Goal: Information Seeking & Learning: Check status

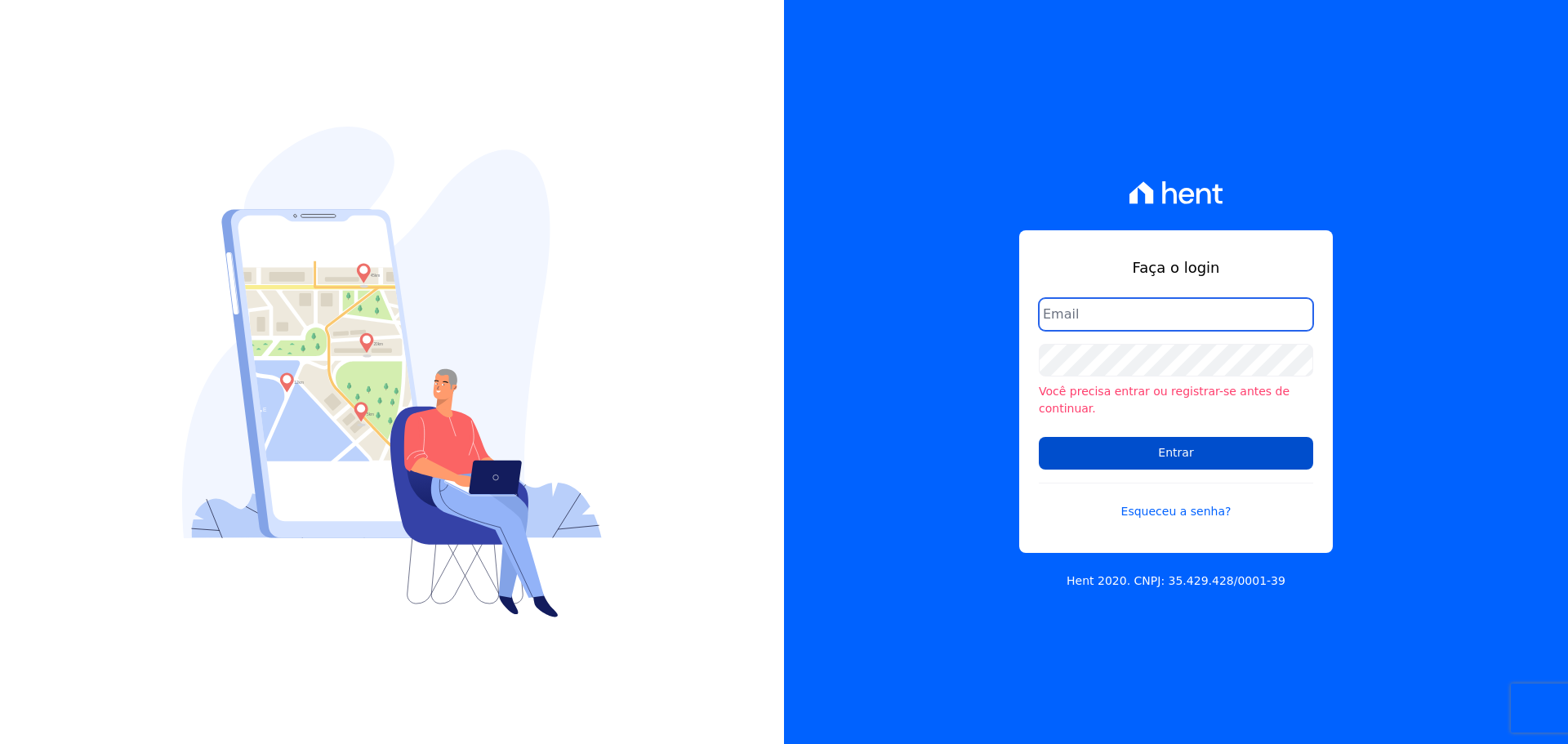
type input "[EMAIL_ADDRESS][DOMAIN_NAME]"
click at [1165, 443] on input "Entrar" at bounding box center [1175, 453] width 274 height 32
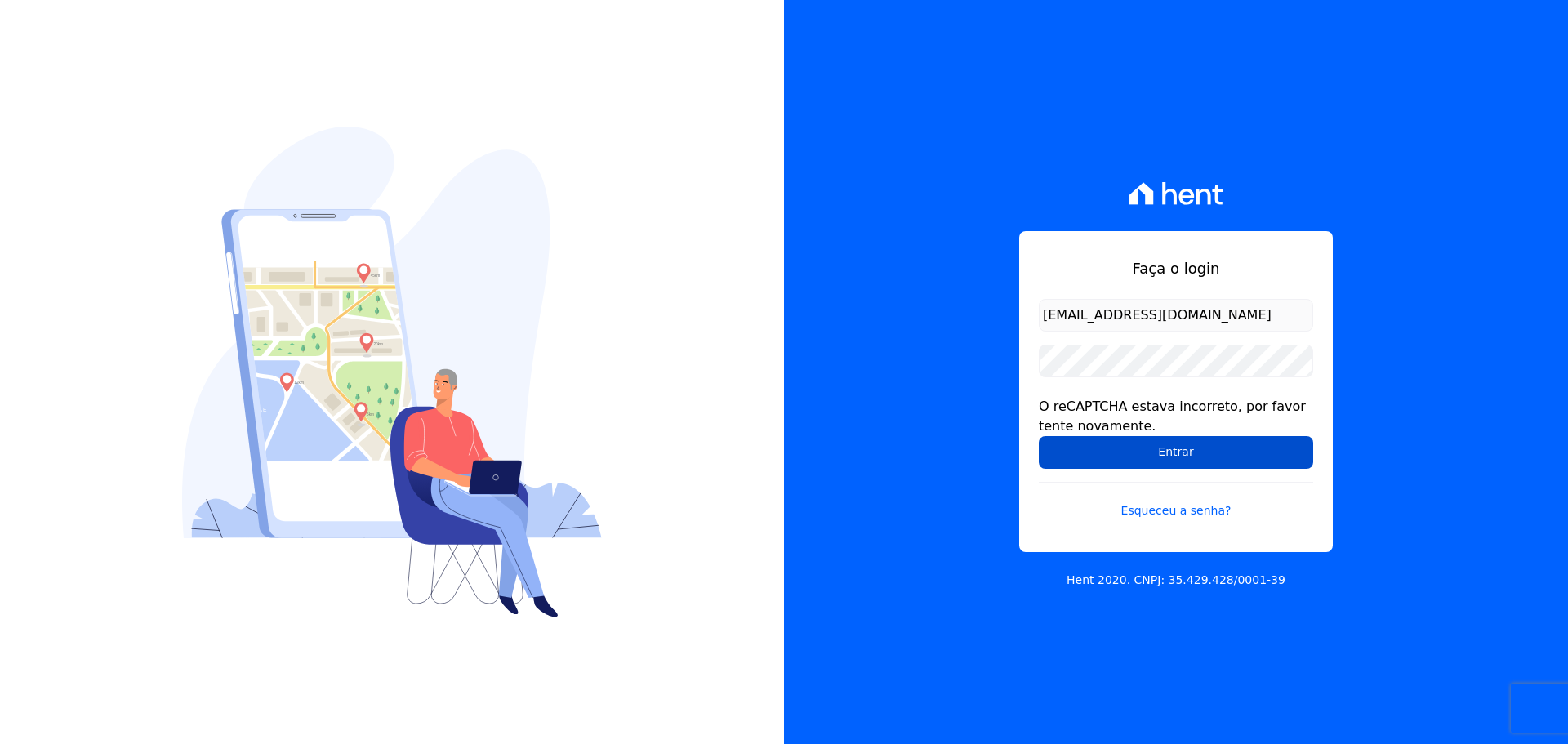
click at [1087, 443] on input "Entrar" at bounding box center [1175, 453] width 274 height 32
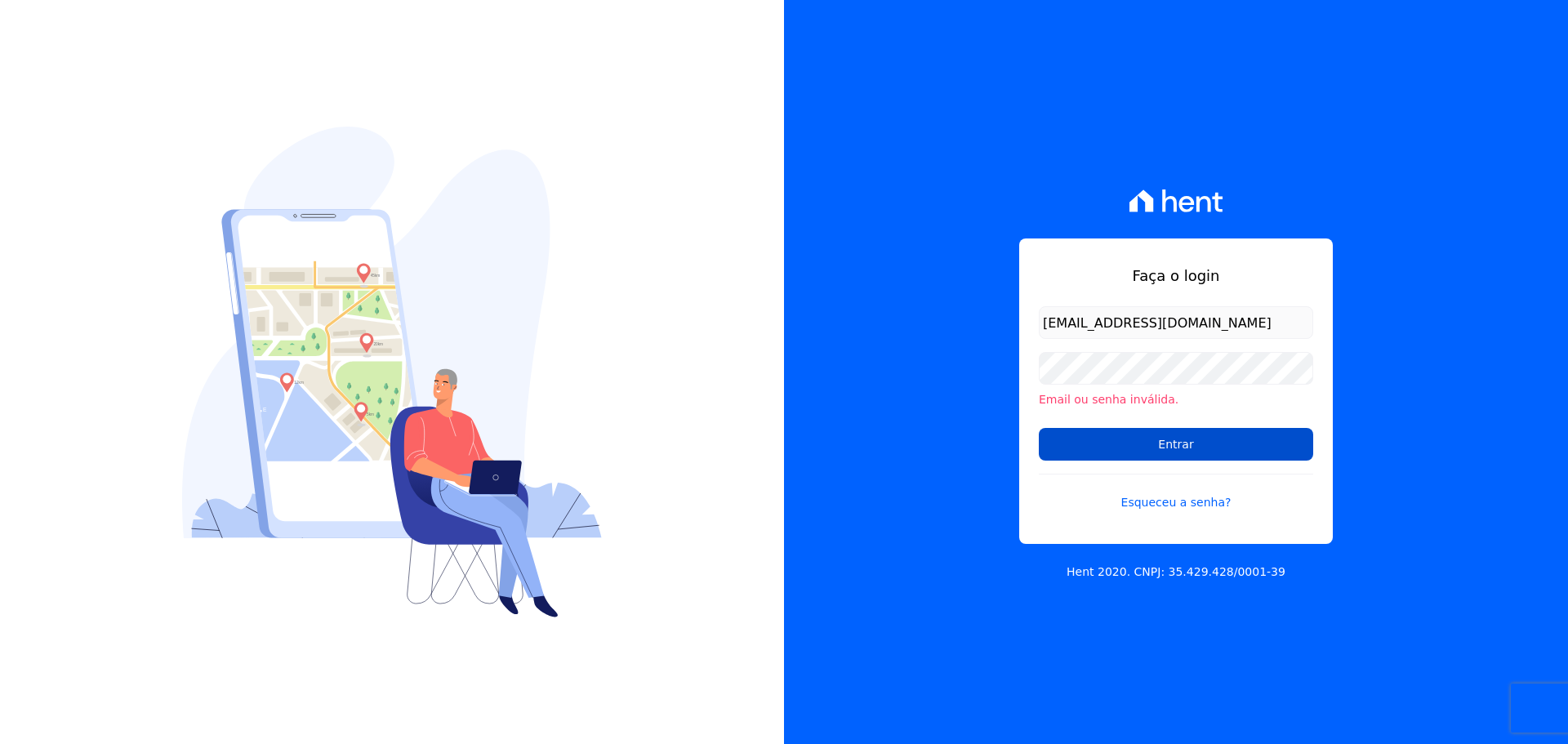
click at [1191, 450] on input "Entrar" at bounding box center [1175, 444] width 274 height 32
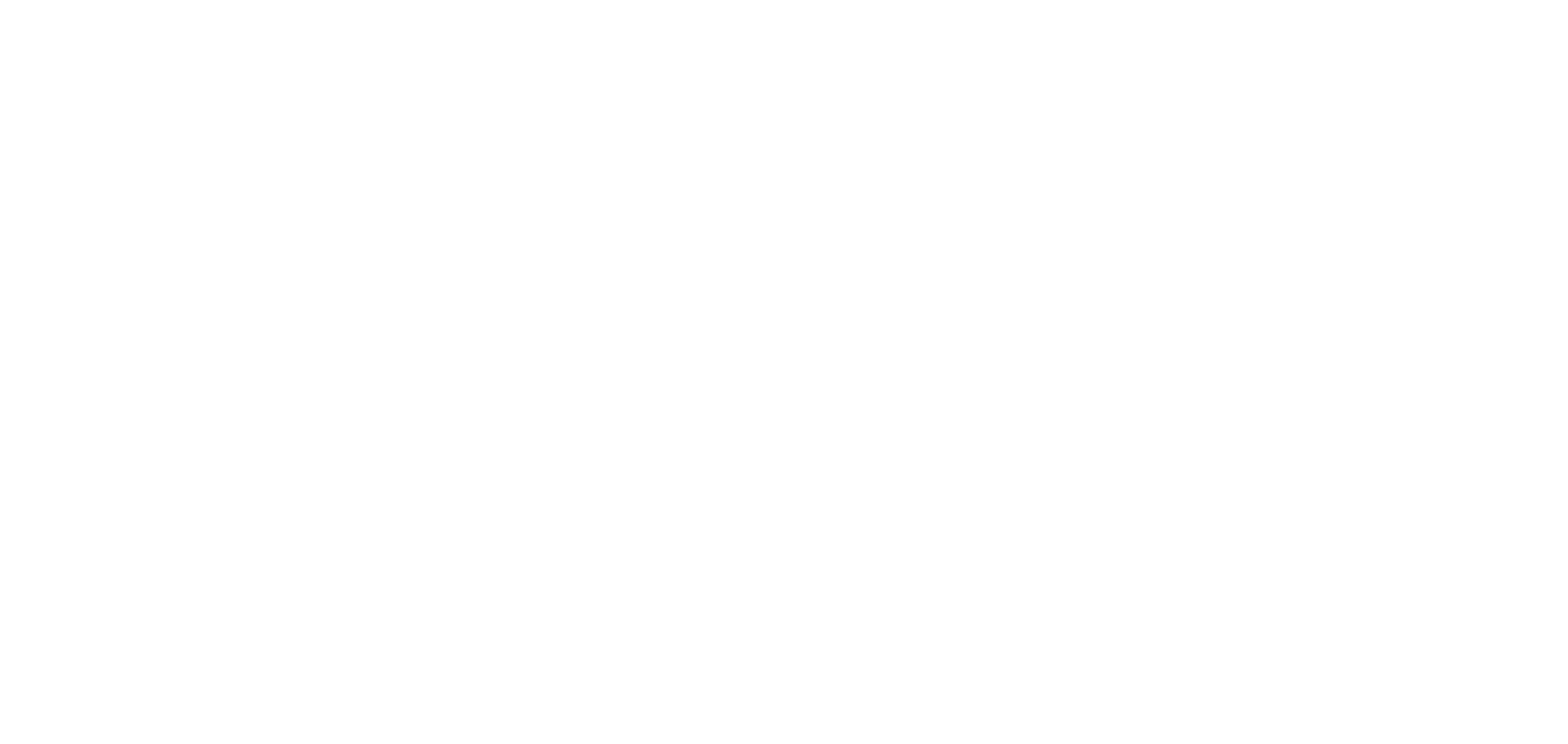
click at [0, 0] on html at bounding box center [0, 0] width 0 height 0
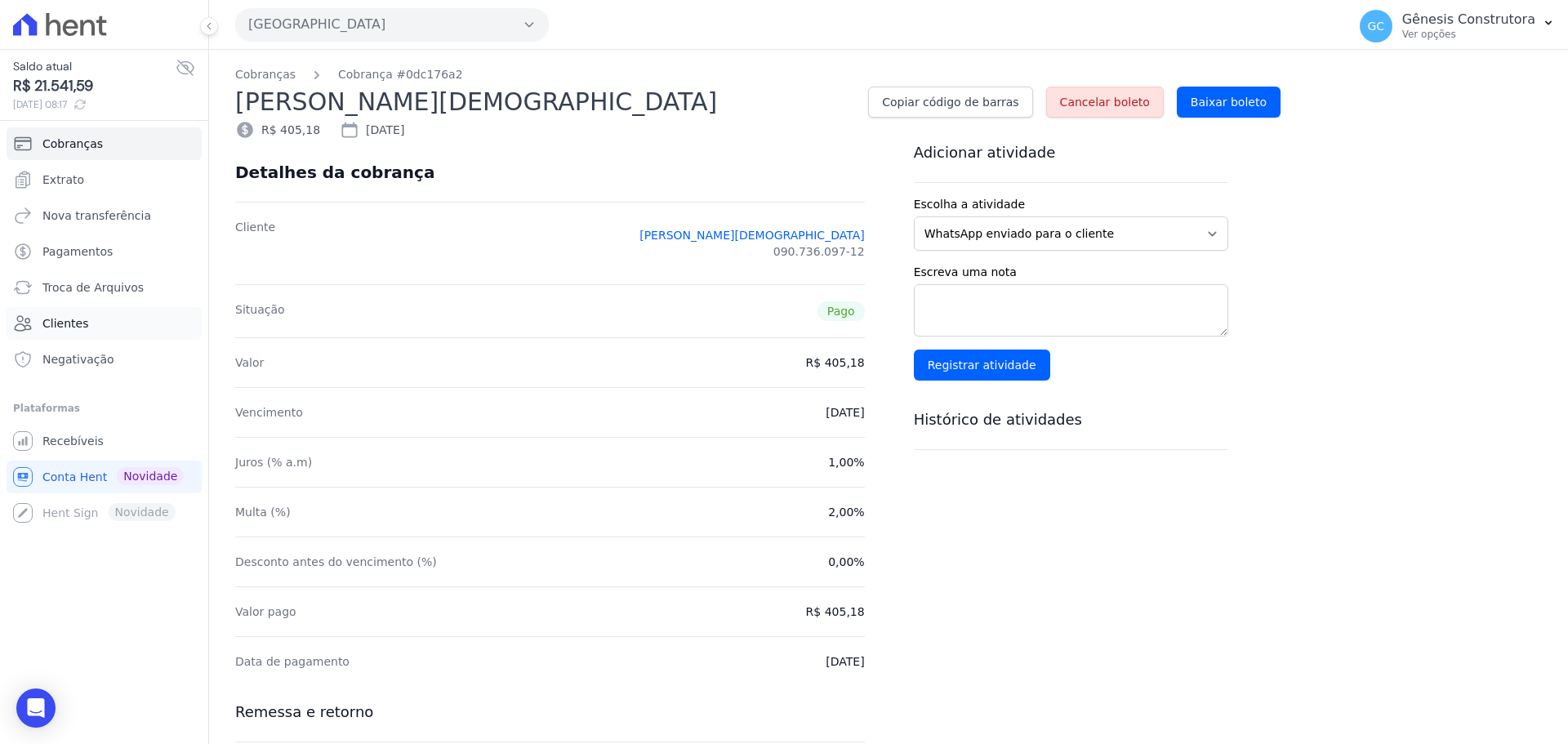
click at [60, 325] on span "Clientes" at bounding box center [66, 323] width 46 height 16
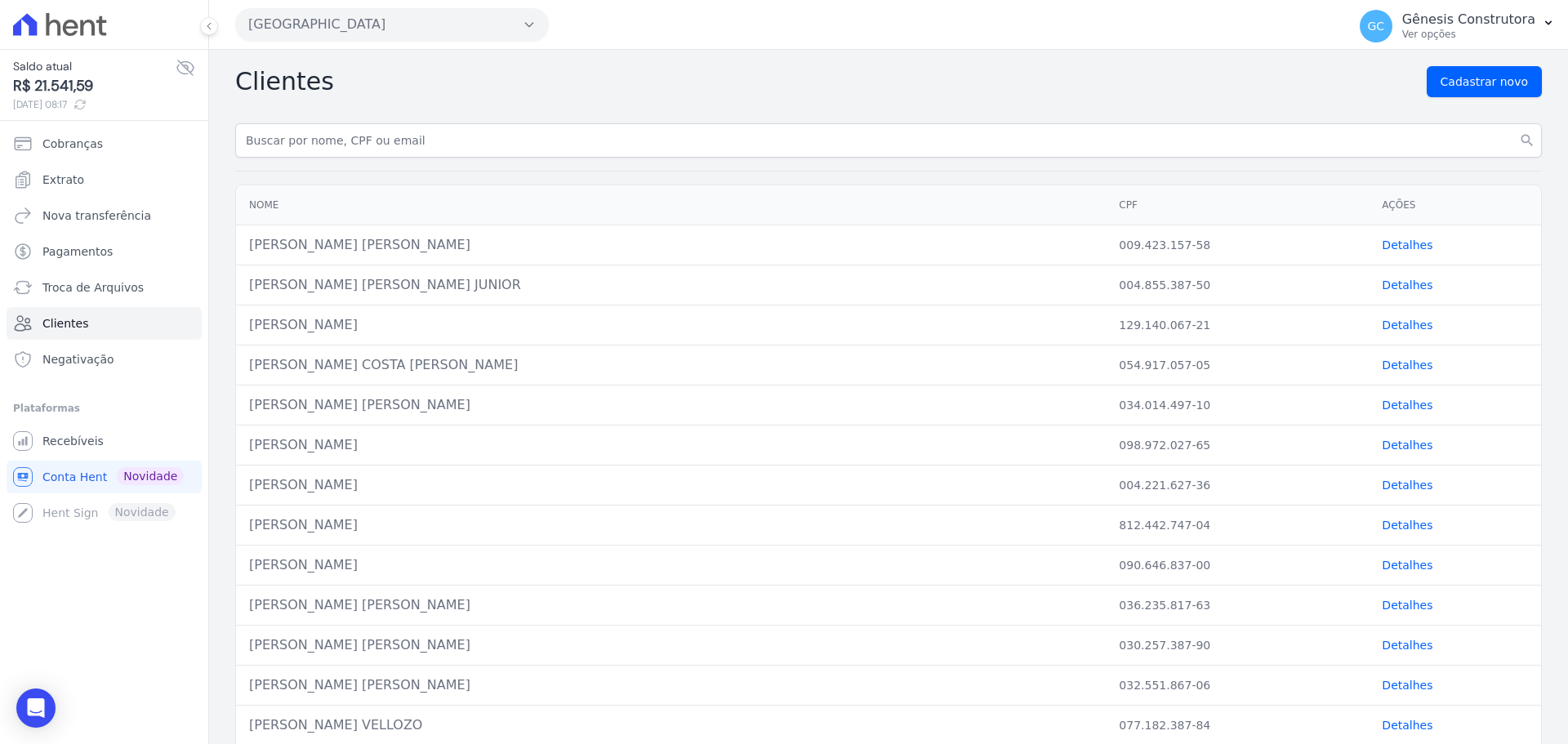
click at [362, 20] on button "[GEOGRAPHIC_DATA]" at bounding box center [392, 25] width 313 height 32
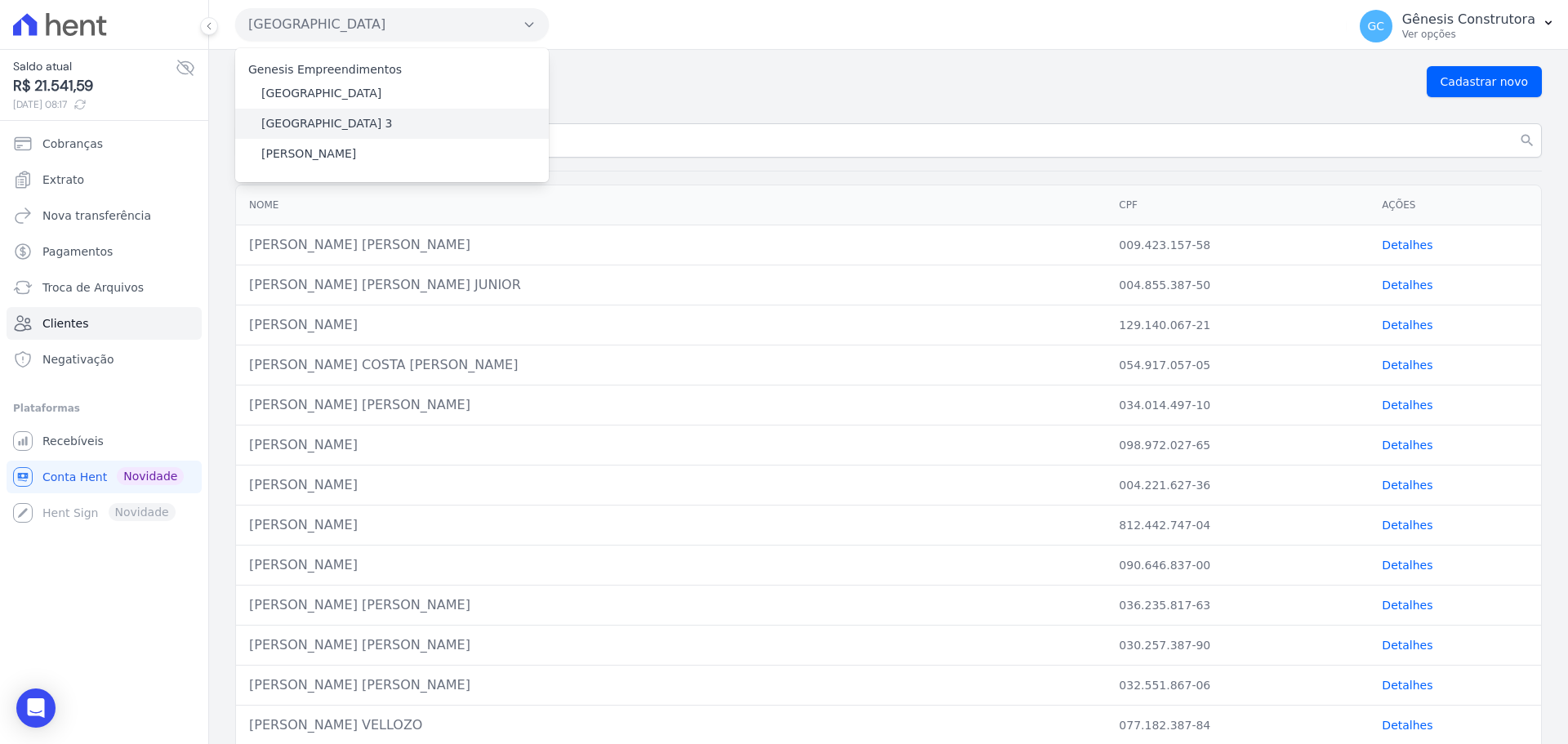
click at [348, 118] on label "[GEOGRAPHIC_DATA] 3" at bounding box center [327, 124] width 131 height 17
click at [0, 0] on input "[GEOGRAPHIC_DATA] 3" at bounding box center [0, 0] width 0 height 0
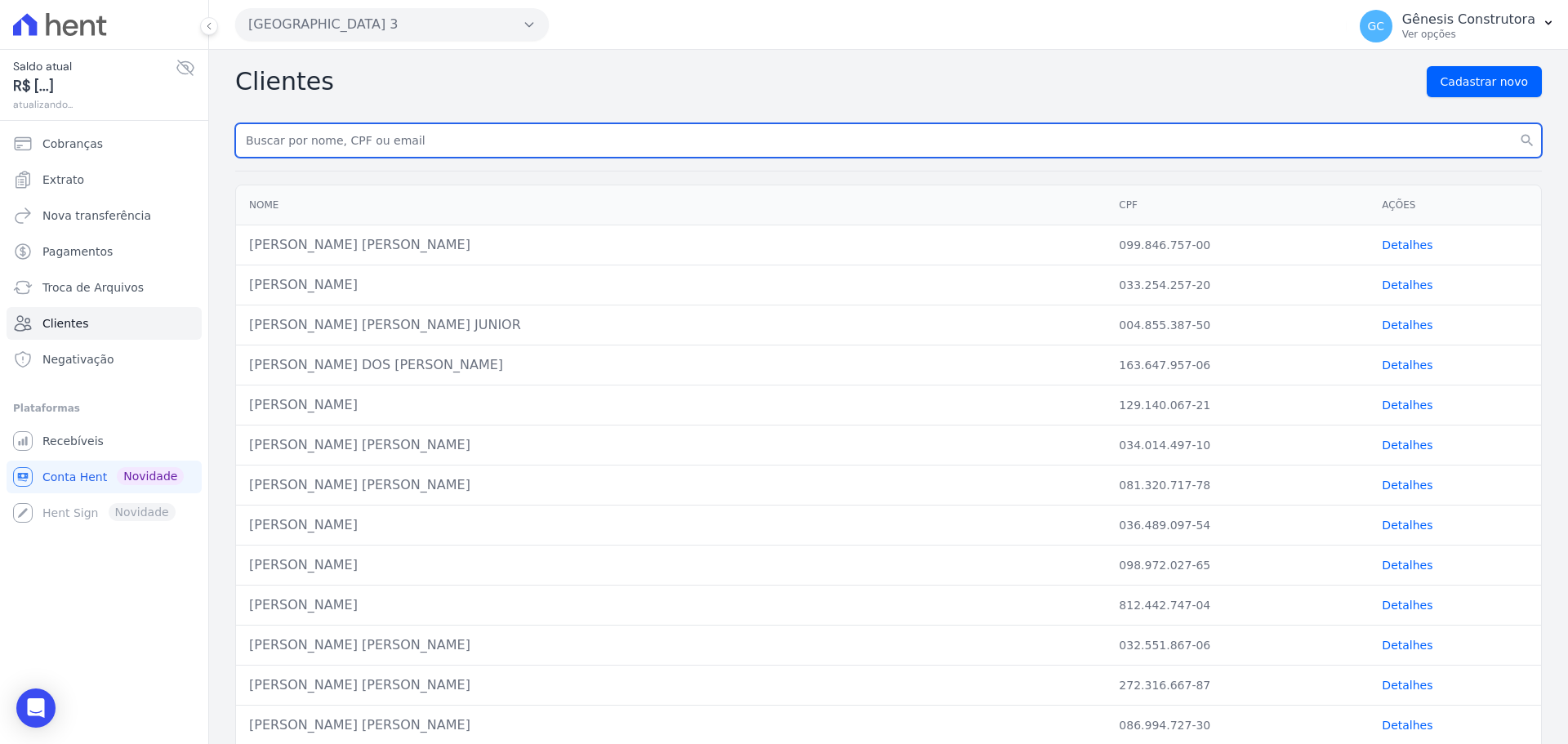
click at [361, 140] on input "text" at bounding box center [888, 141] width 1307 height 34
paste input "Patrícia Soares de Araújo Name"
type input "Patrícia Soares de Araújo Name"
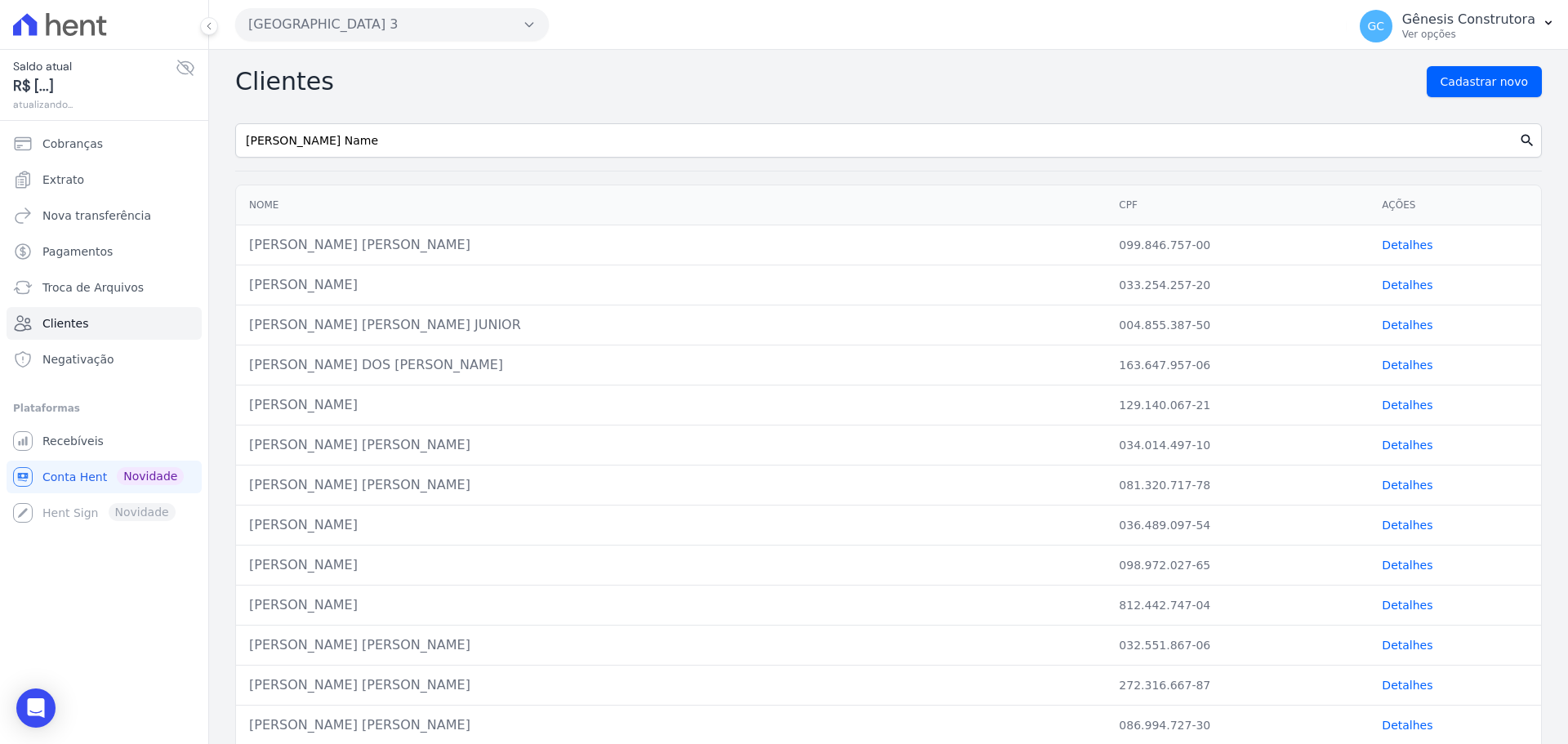
click at [1519, 144] on icon "search" at bounding box center [1526, 140] width 16 height 16
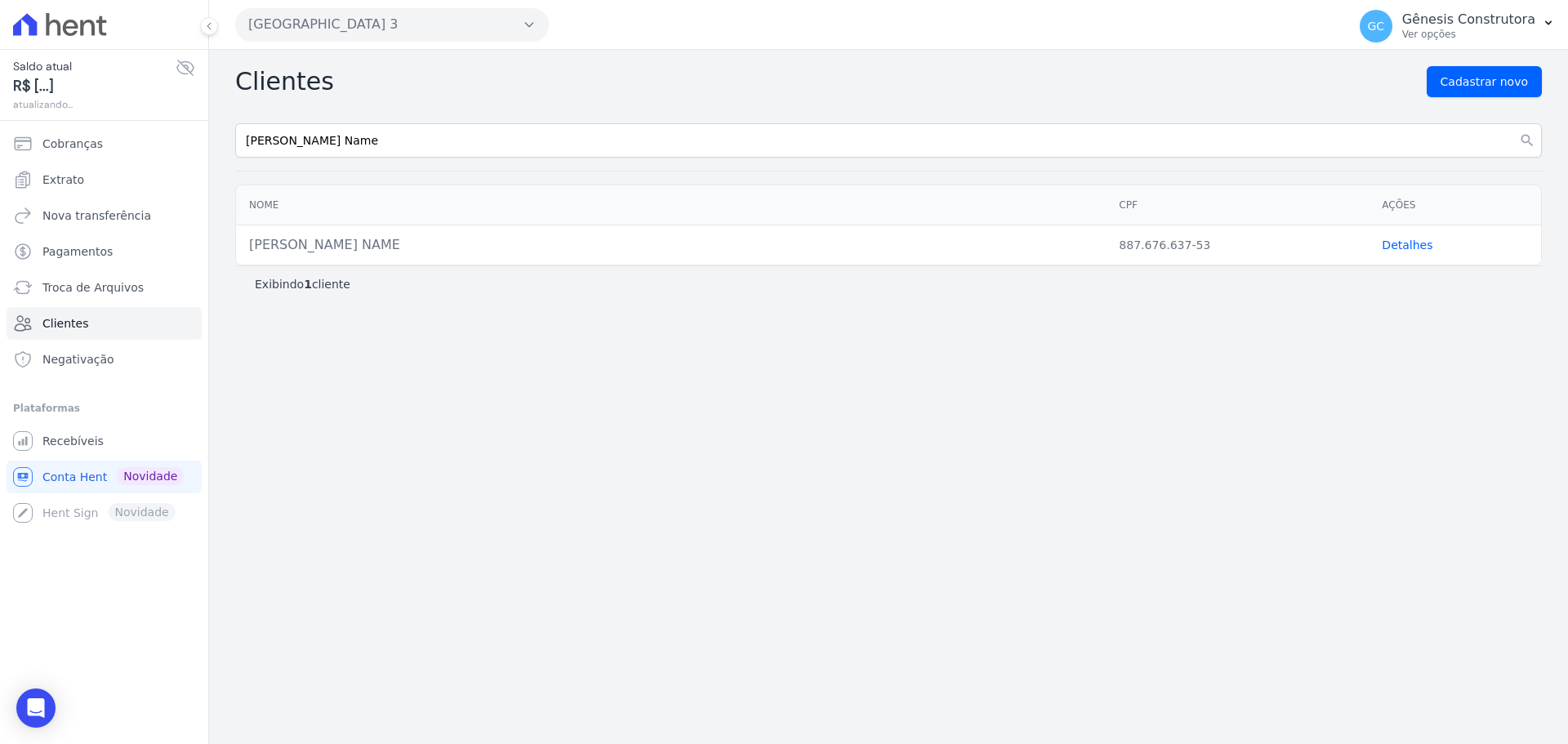
click at [1400, 247] on link "Detalhes" at bounding box center [1406, 245] width 50 height 13
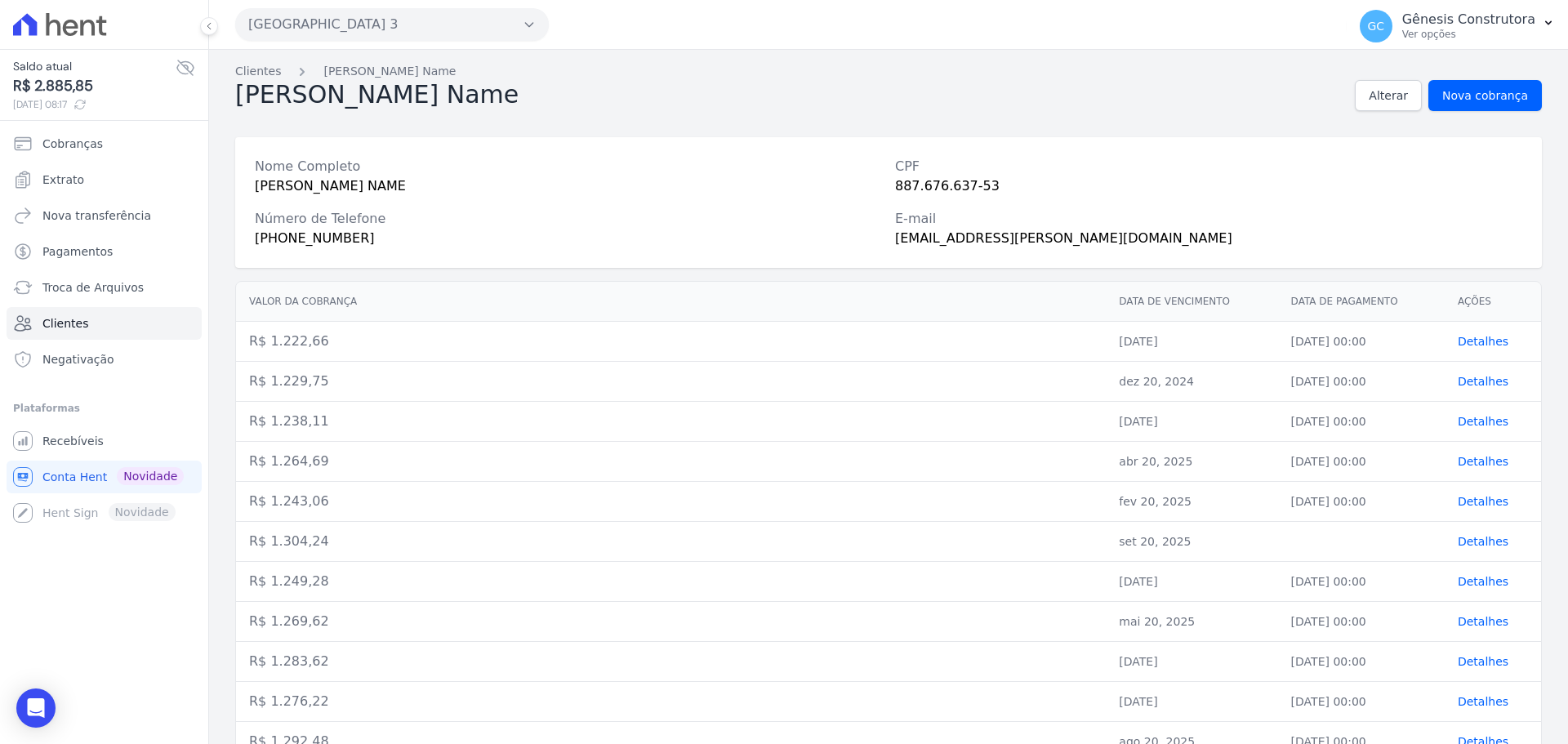
scroll to position [68, 0]
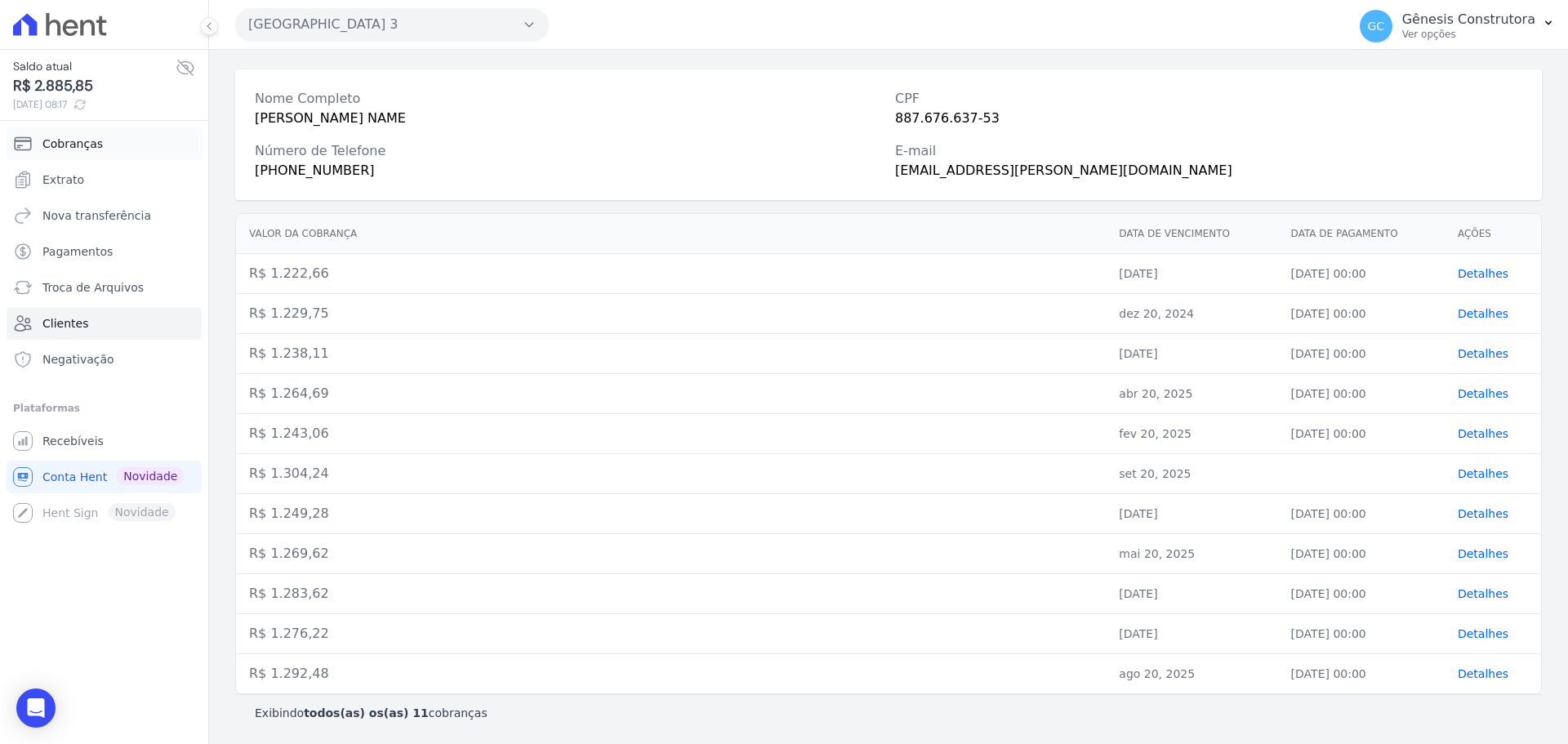
click at [72, 140] on span "Cobranças" at bounding box center [72, 143] width 60 height 16
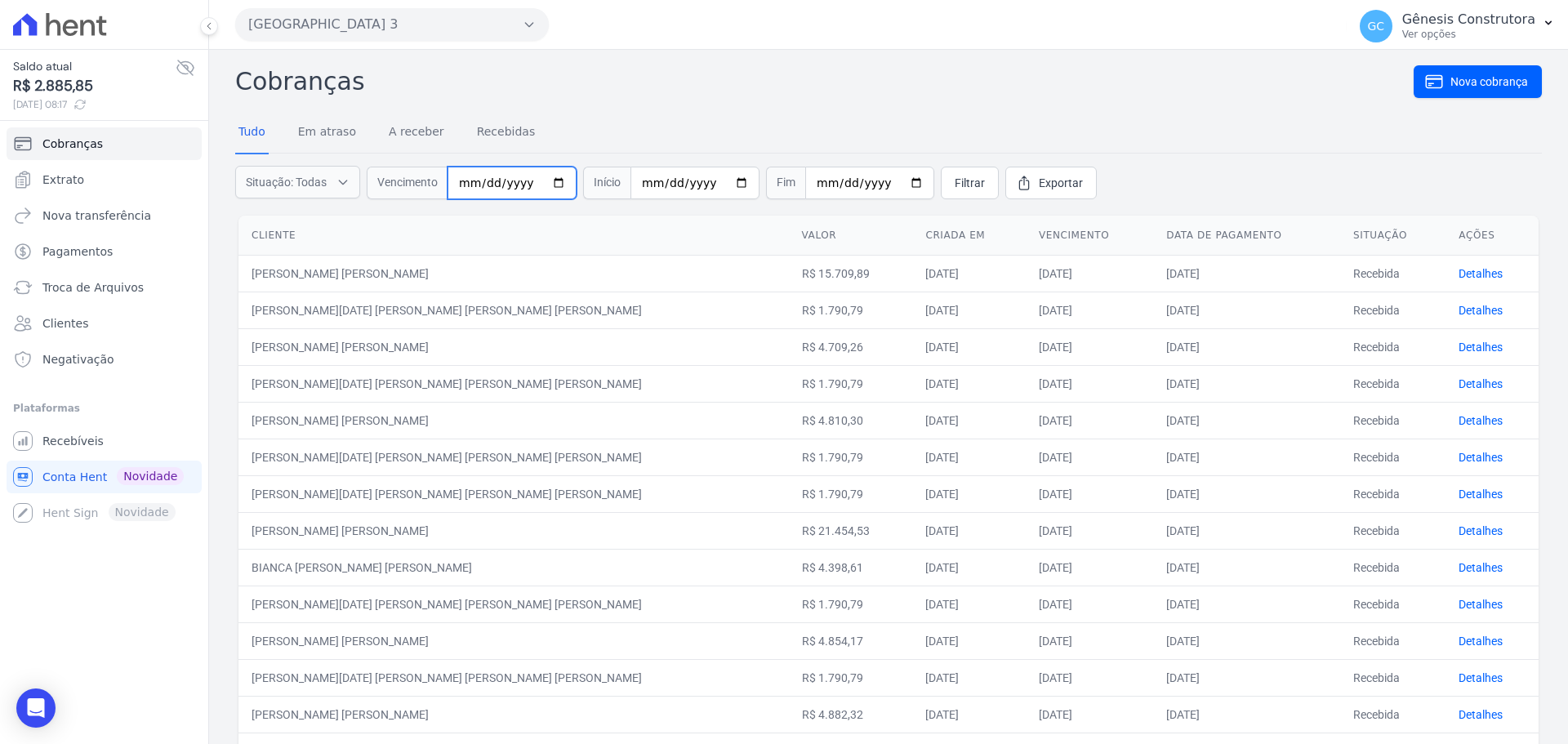
click at [466, 187] on input "date" at bounding box center [511, 183] width 129 height 32
type input "2000-09-20"
type input "2025-09-20"
click at [955, 183] on span "Filtrar" at bounding box center [969, 182] width 30 height 16
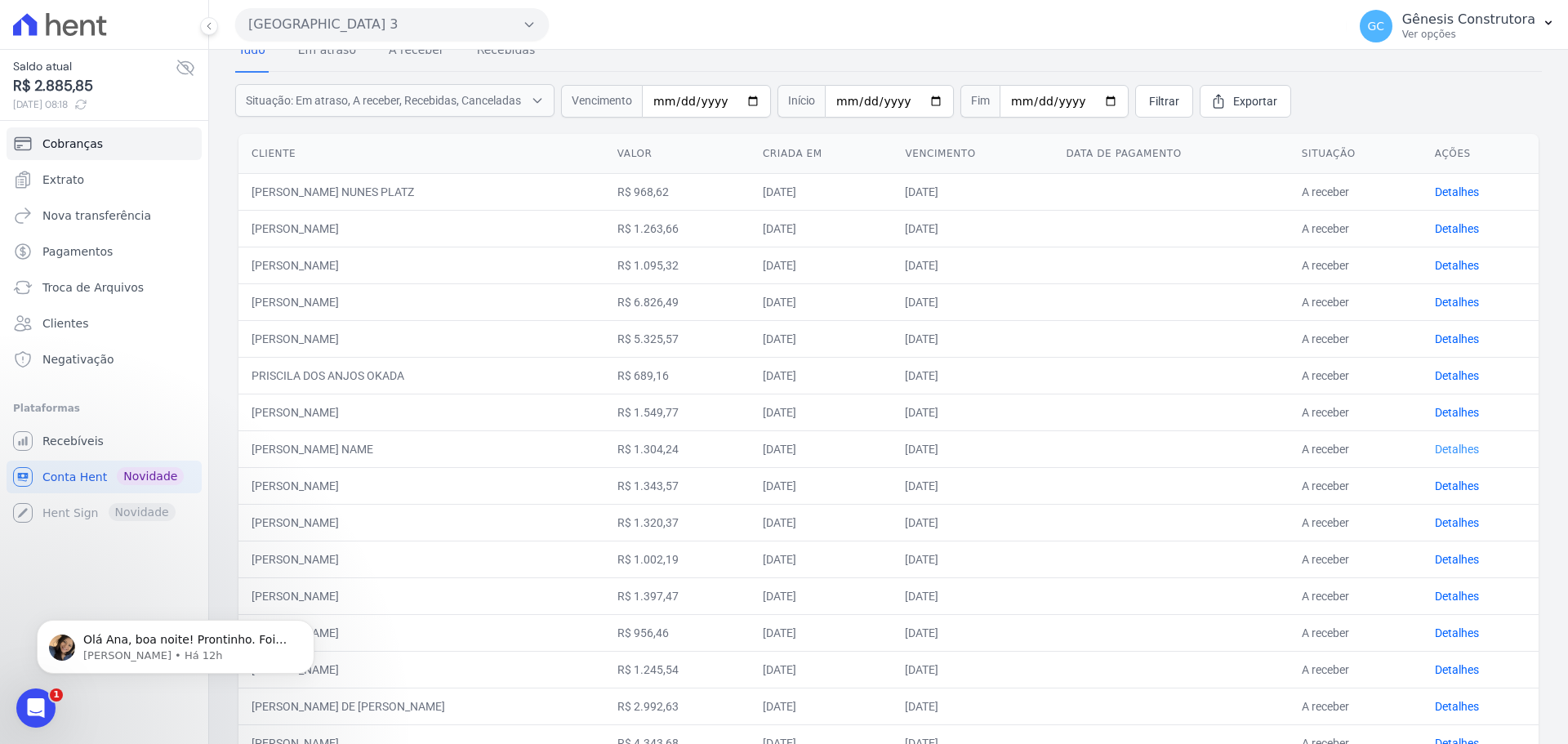
click at [1456, 449] on link "Detalhes" at bounding box center [1456, 449] width 44 height 13
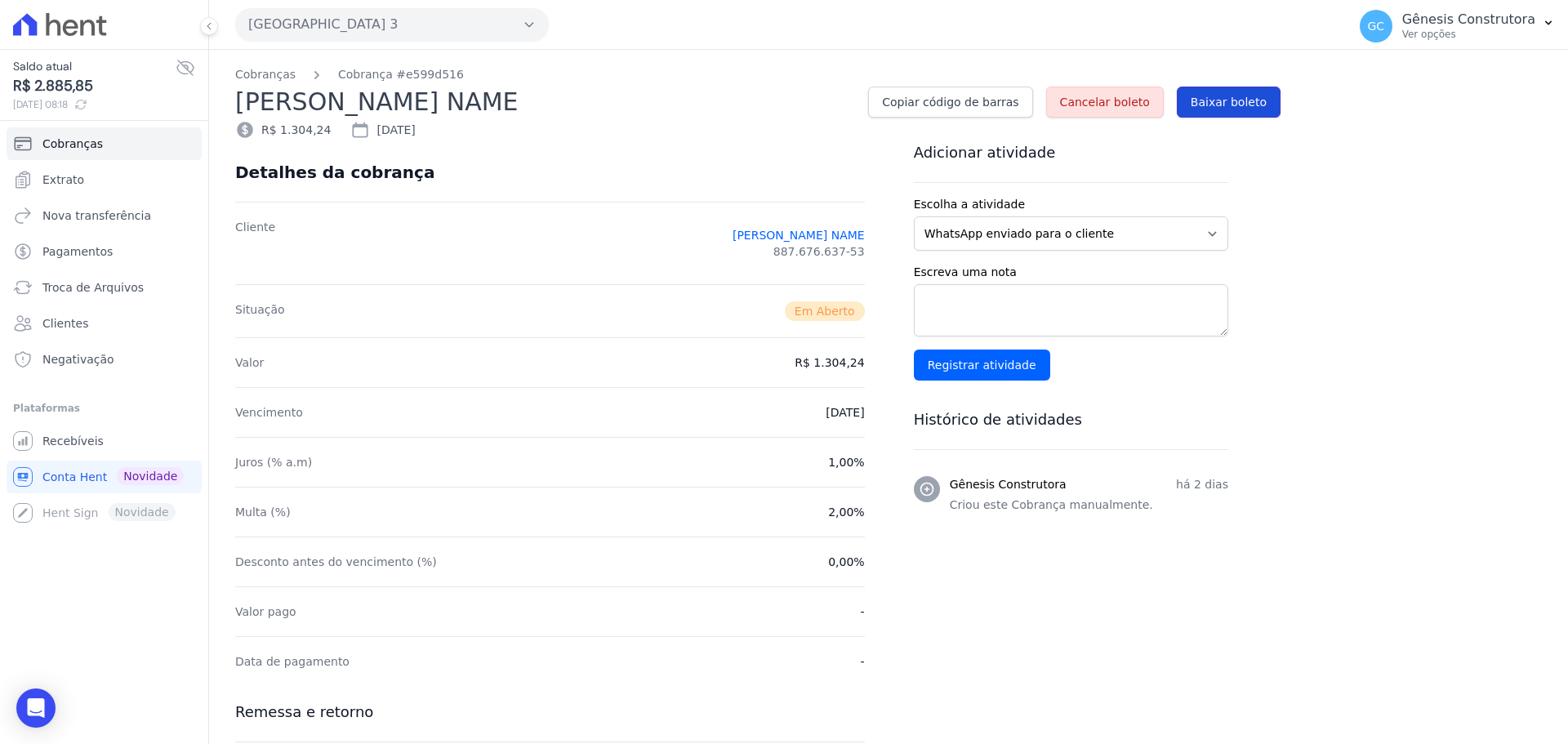
click at [1229, 103] on span "Baixar boleto" at bounding box center [1228, 101] width 76 height 16
click at [80, 318] on span "Clientes" at bounding box center [66, 323] width 46 height 16
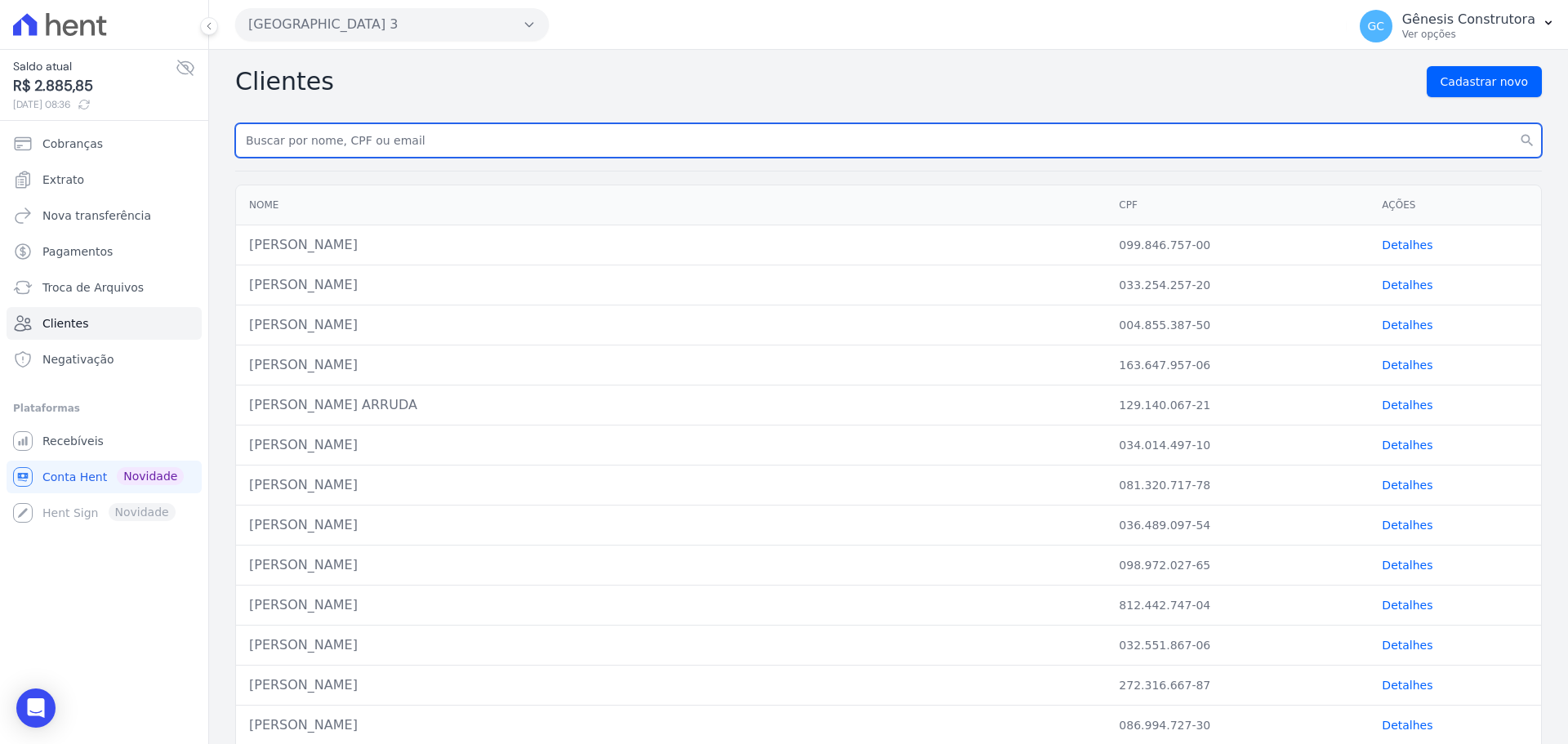
click at [342, 142] on input "text" at bounding box center [888, 141] width 1307 height 34
paste input "[PERSON_NAME]"
type input "[PERSON_NAME]"
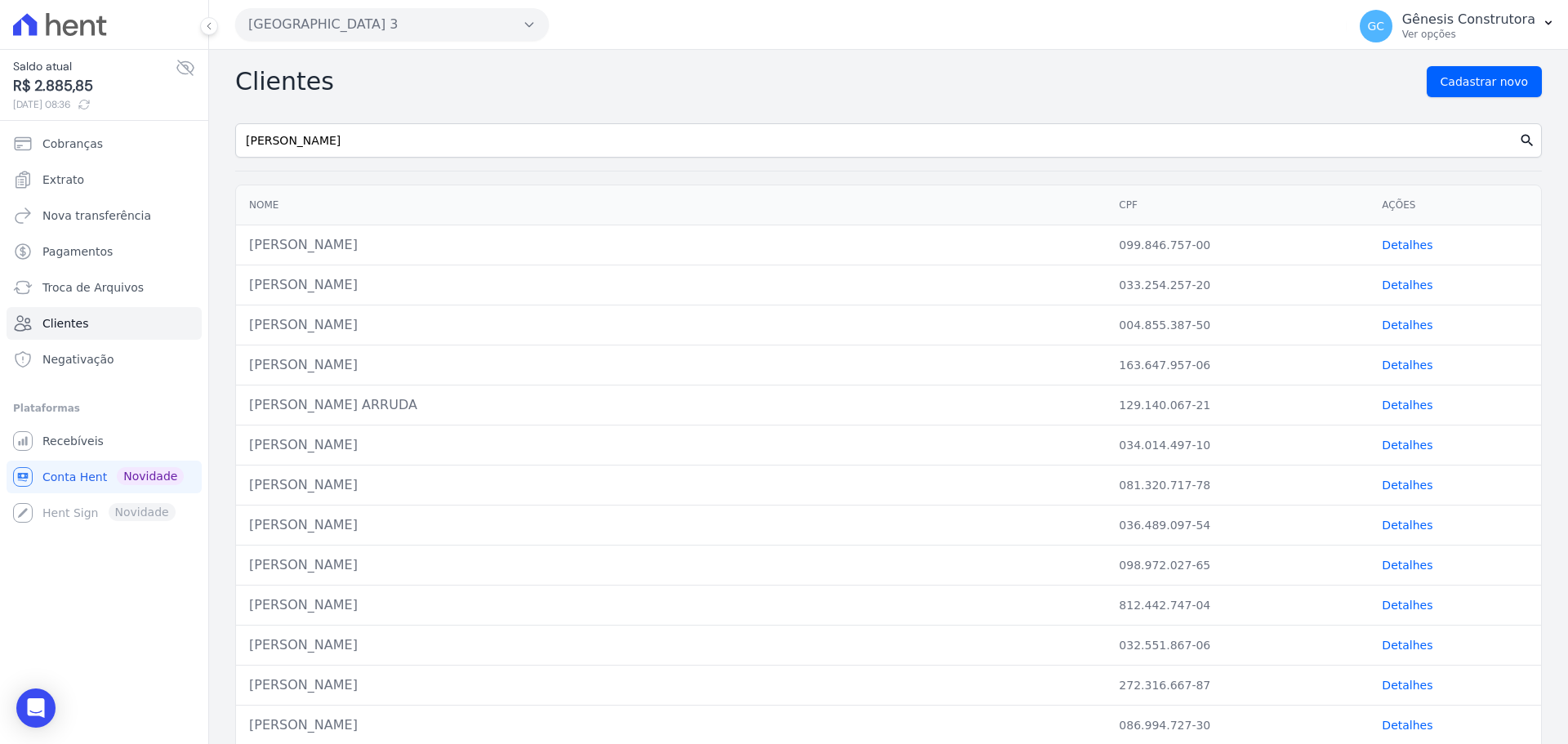
click at [1519, 141] on icon "search" at bounding box center [1526, 140] width 16 height 16
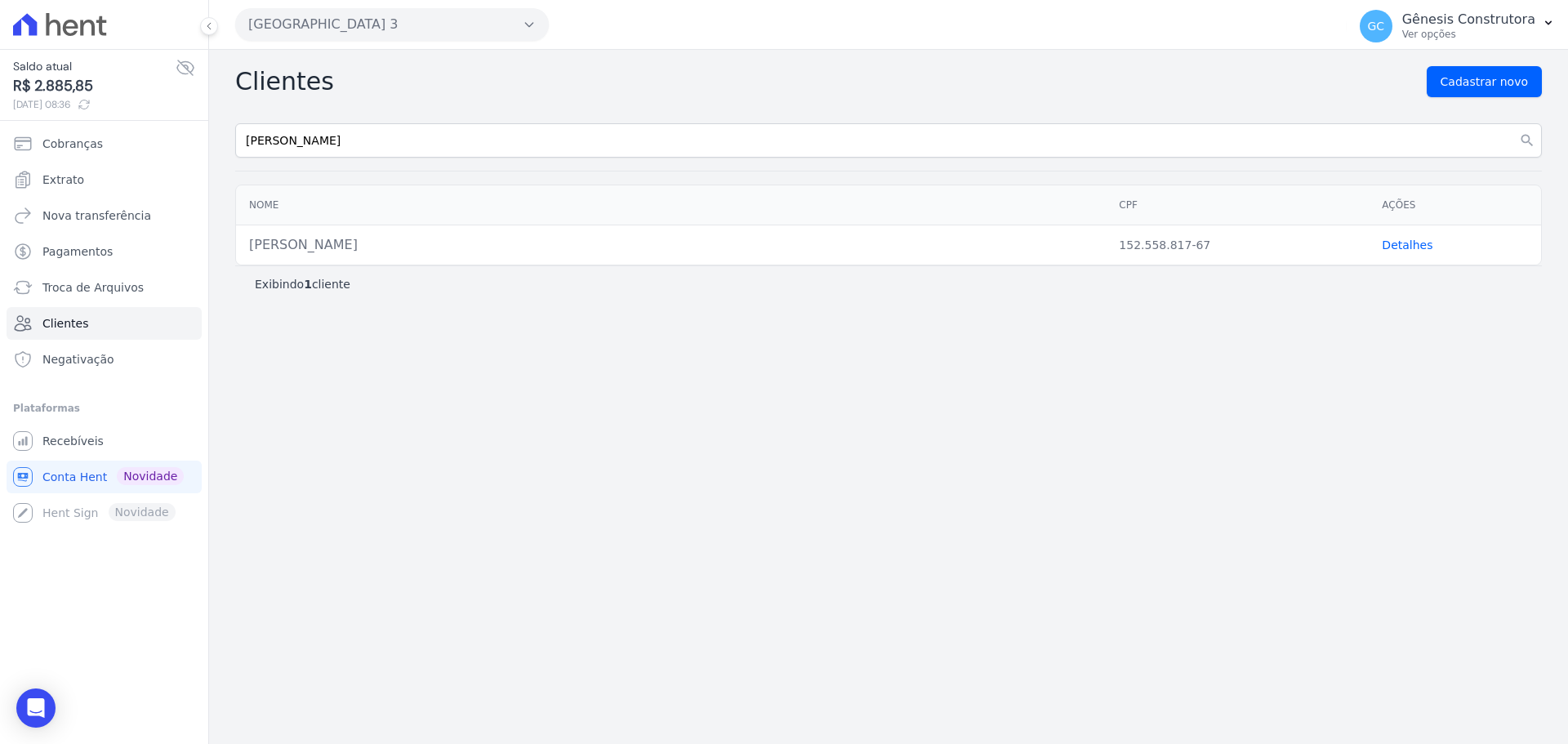
click at [1404, 245] on link "Detalhes" at bounding box center [1406, 245] width 50 height 13
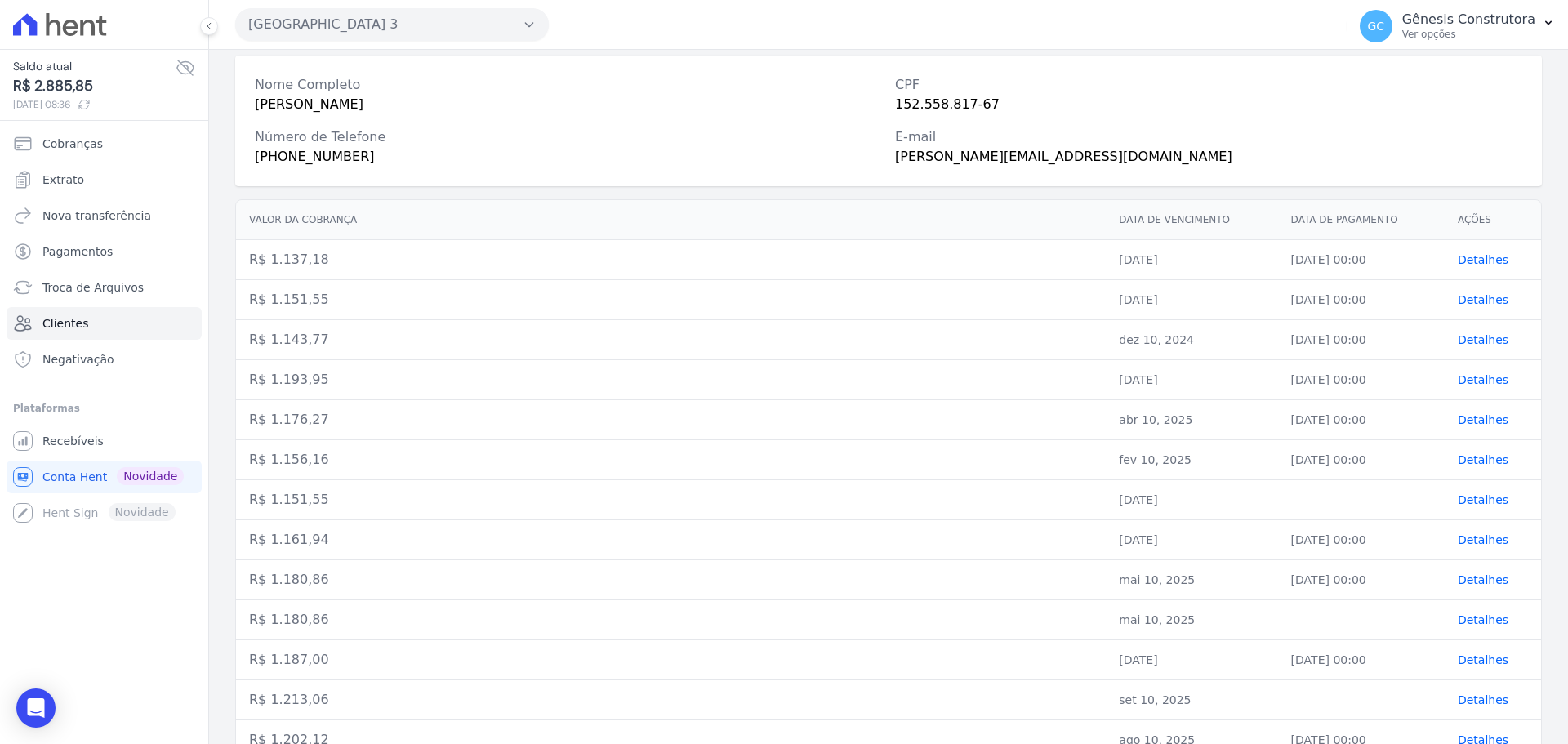
scroll to position [148, 0]
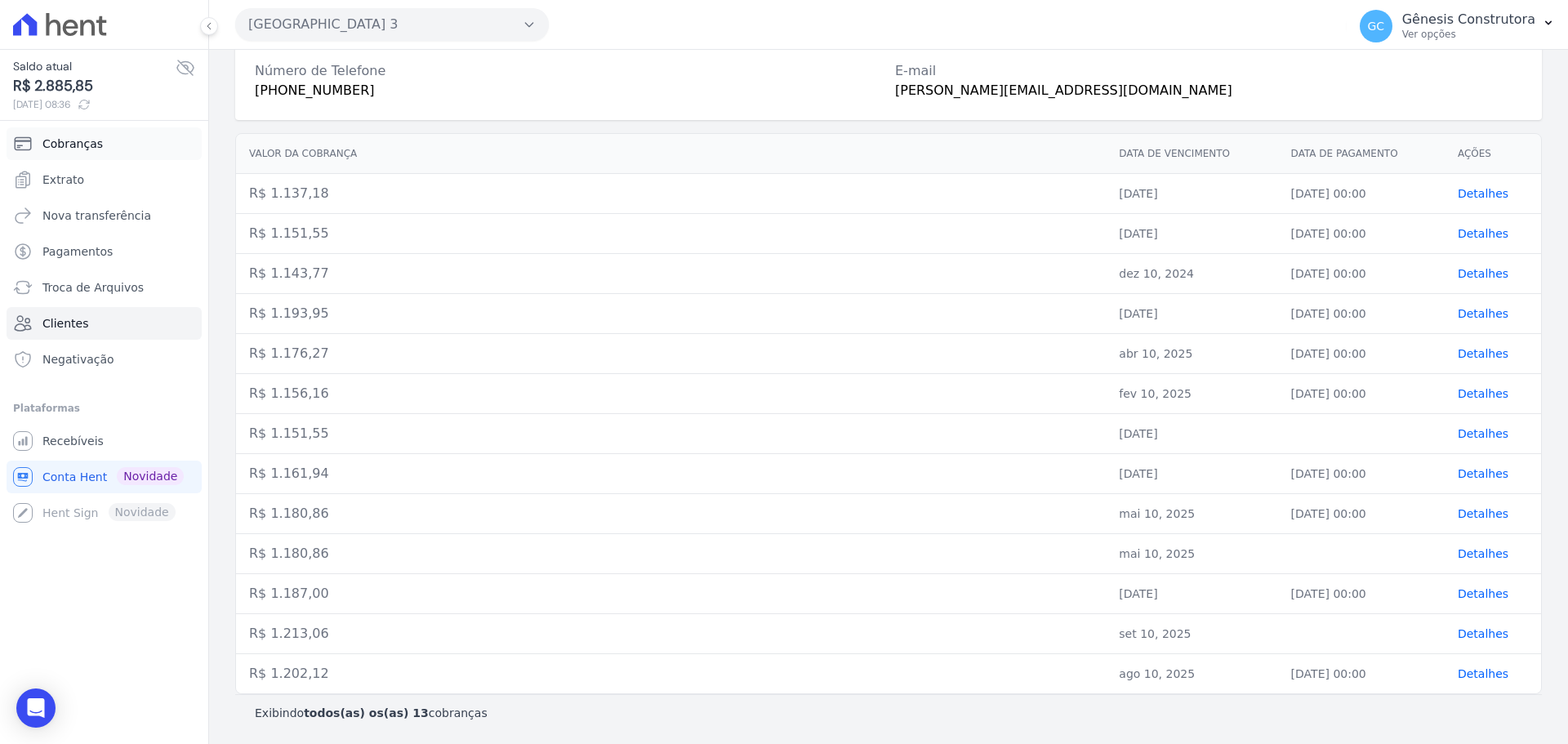
click at [68, 146] on span "Cobranças" at bounding box center [72, 143] width 60 height 16
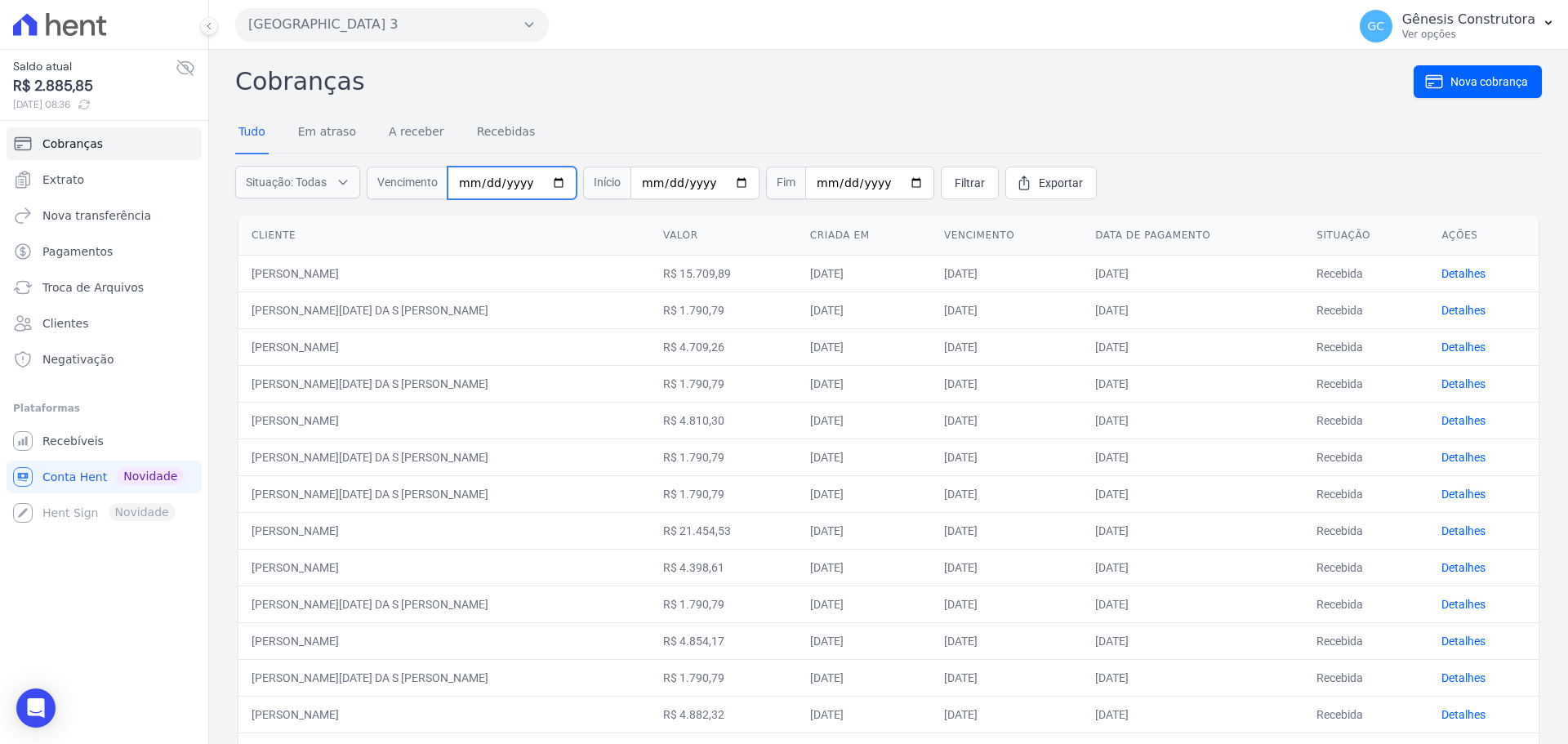
click at [468, 189] on input "date" at bounding box center [511, 183] width 129 height 32
type input "[DATE]"
click at [955, 176] on span "Filtrar" at bounding box center [969, 182] width 30 height 16
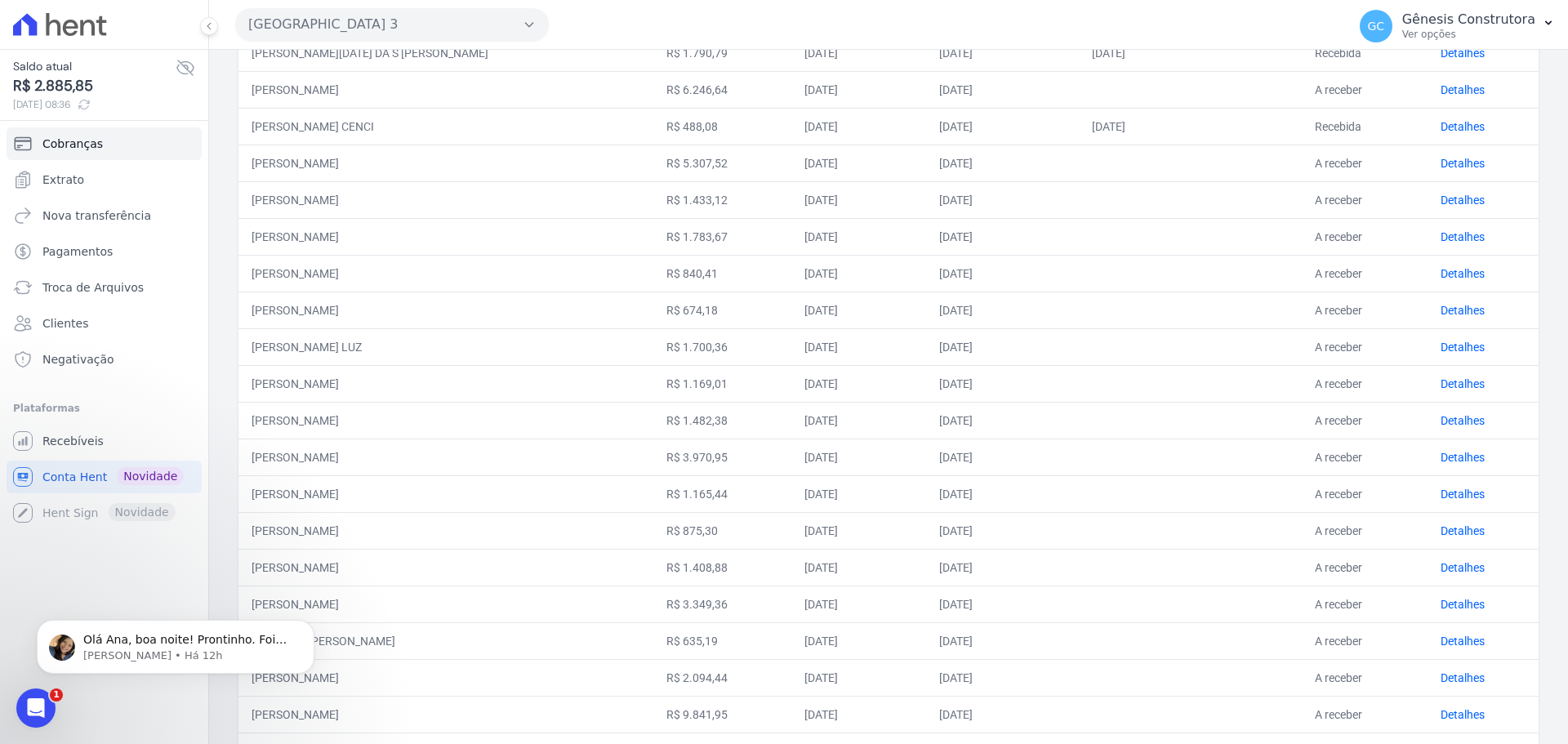
scroll to position [136, 0]
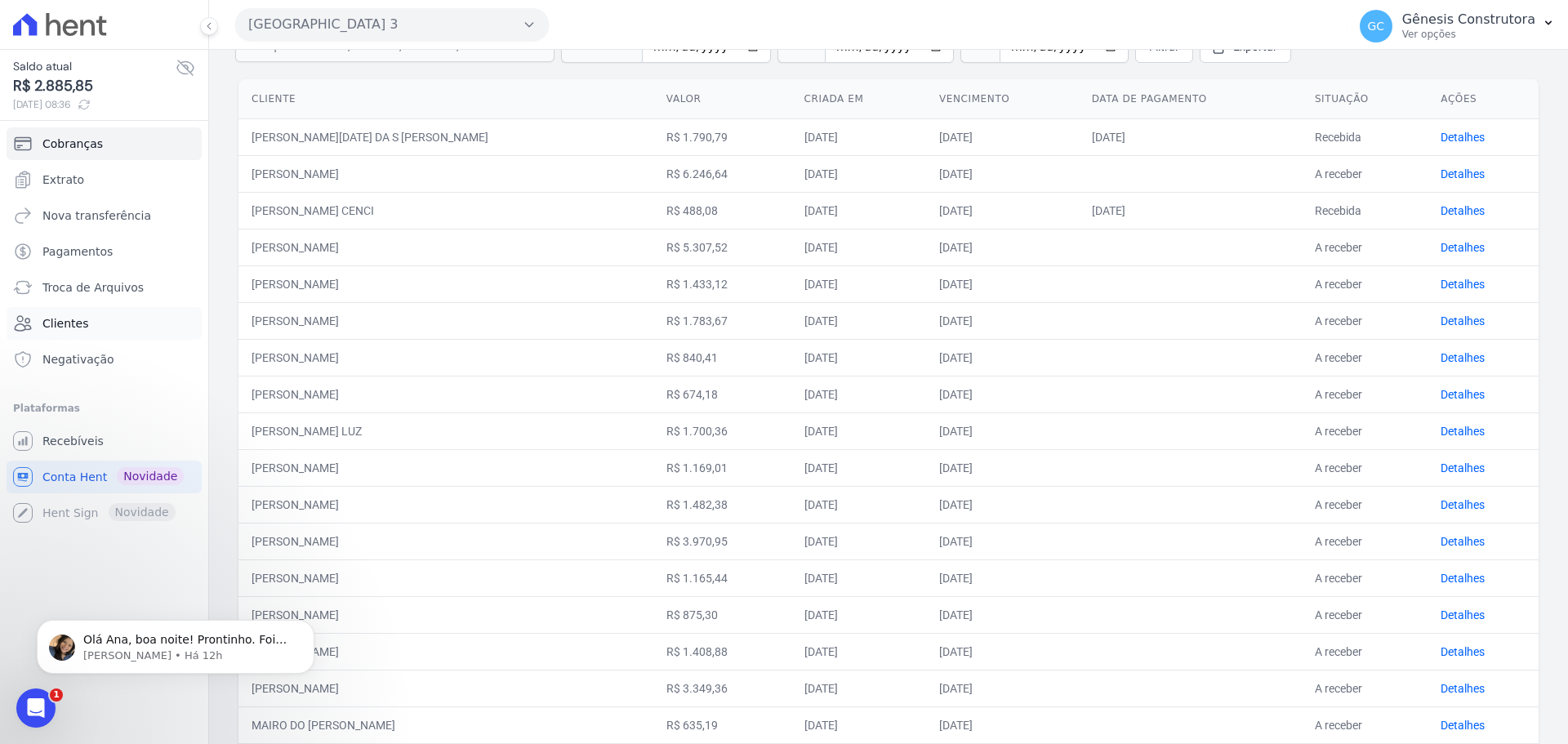
click at [49, 320] on span "Clientes" at bounding box center [66, 323] width 46 height 16
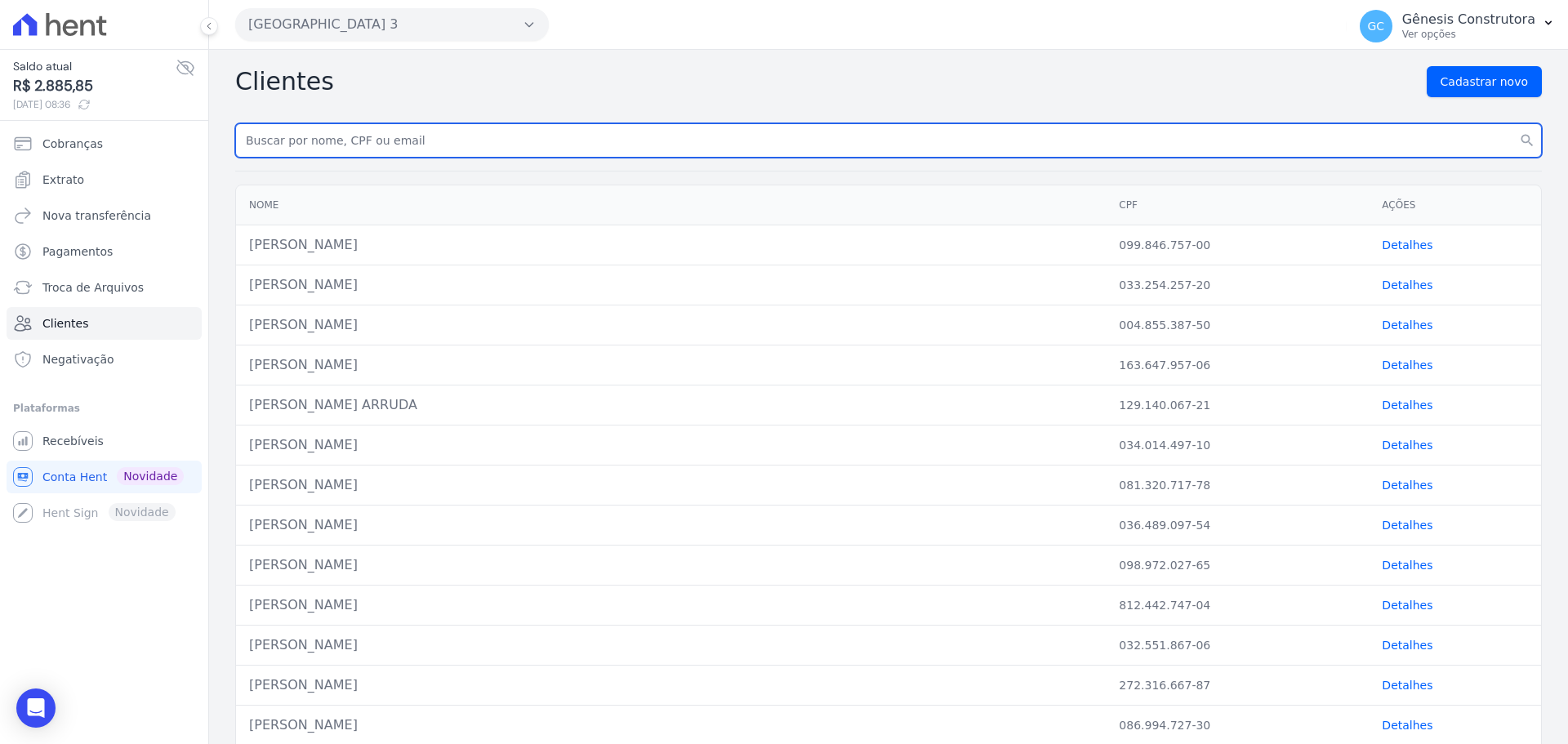
click at [429, 144] on input "text" at bounding box center [888, 141] width 1307 height 34
paste input "[PERSON_NAME]"
type input "[PERSON_NAME]"
click at [1513, 124] on button "search" at bounding box center [1527, 141] width 30 height 34
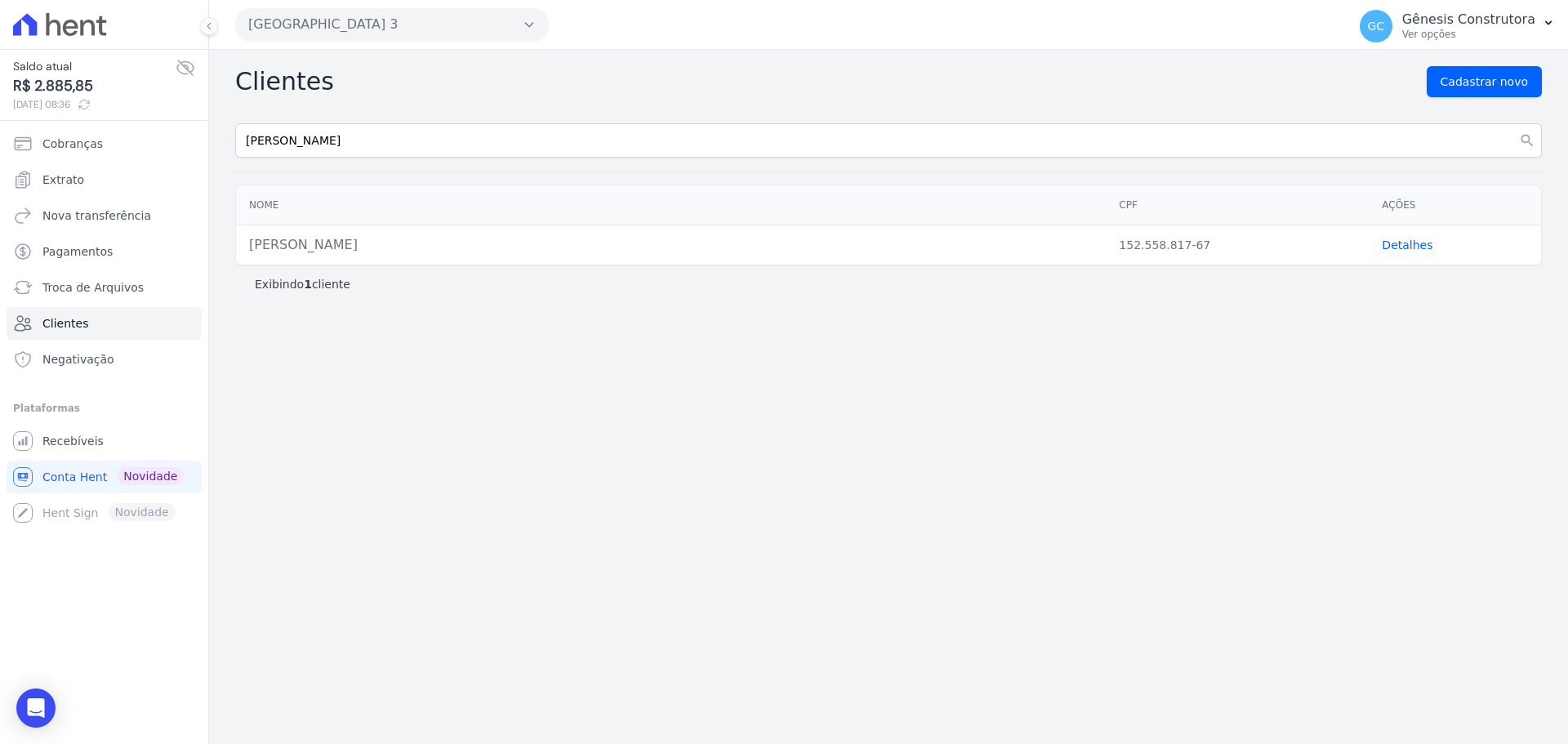
click at [1399, 241] on link "Detalhes" at bounding box center [1406, 245] width 50 height 13
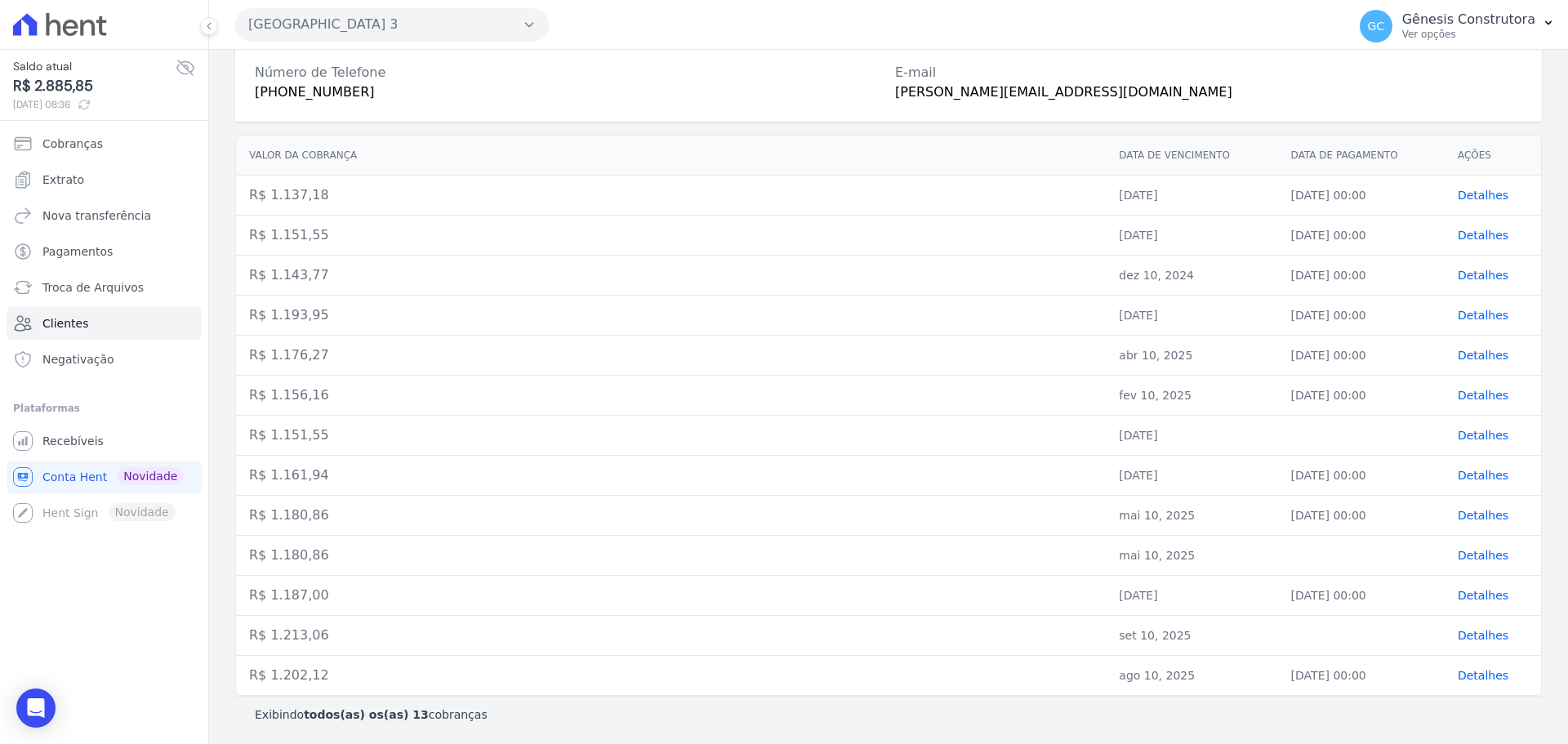
scroll to position [148, 0]
click at [1164, 636] on td "set 10, 2025" at bounding box center [1191, 634] width 171 height 40
click at [69, 138] on span "Cobranças" at bounding box center [72, 143] width 60 height 16
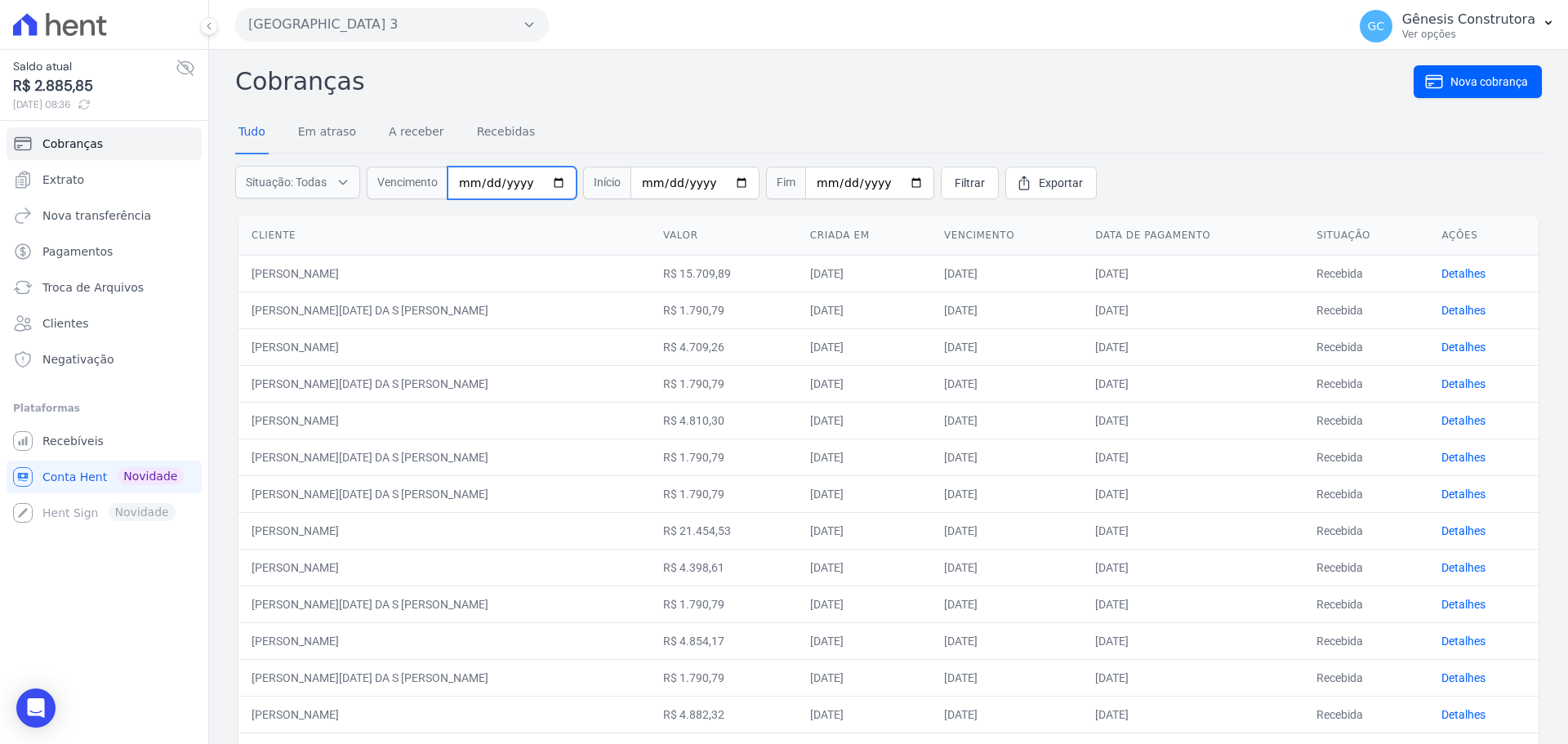
click at [469, 185] on input "date" at bounding box center [511, 183] width 129 height 32
type input "0003-09-10"
type input "[DATE]"
click at [955, 176] on span "Filtrar" at bounding box center [969, 182] width 30 height 16
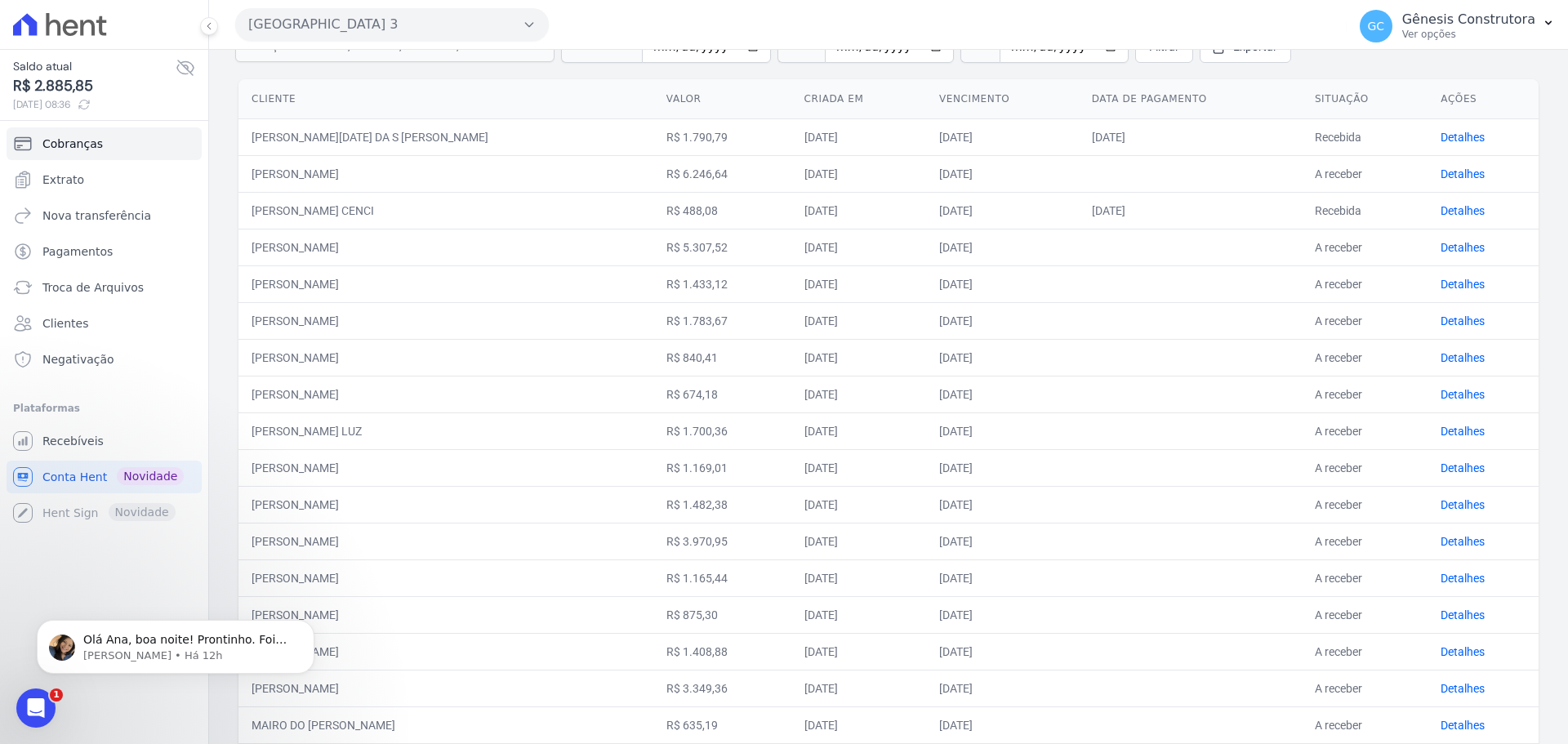
scroll to position [55, 0]
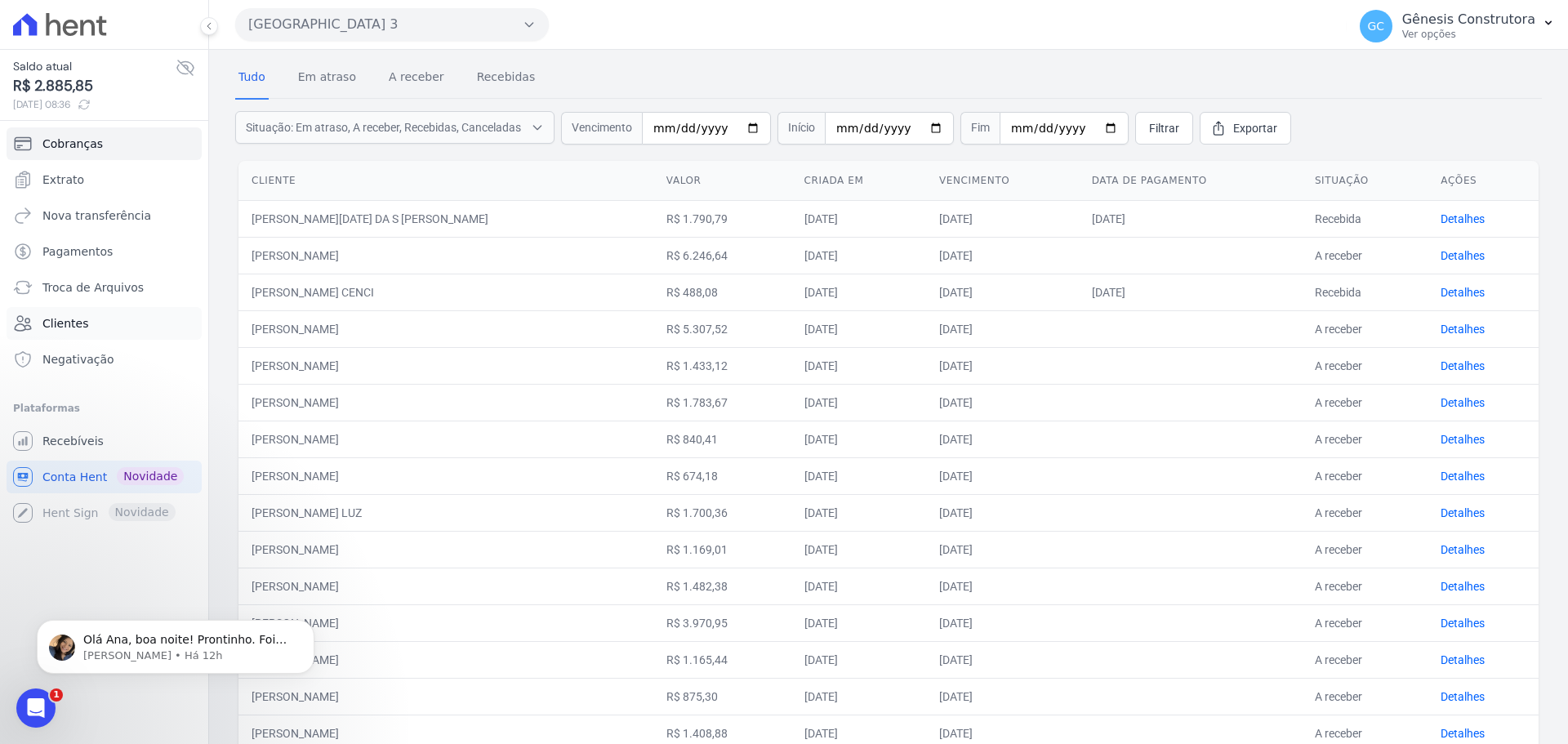
click at [70, 326] on span "Clientes" at bounding box center [66, 323] width 46 height 16
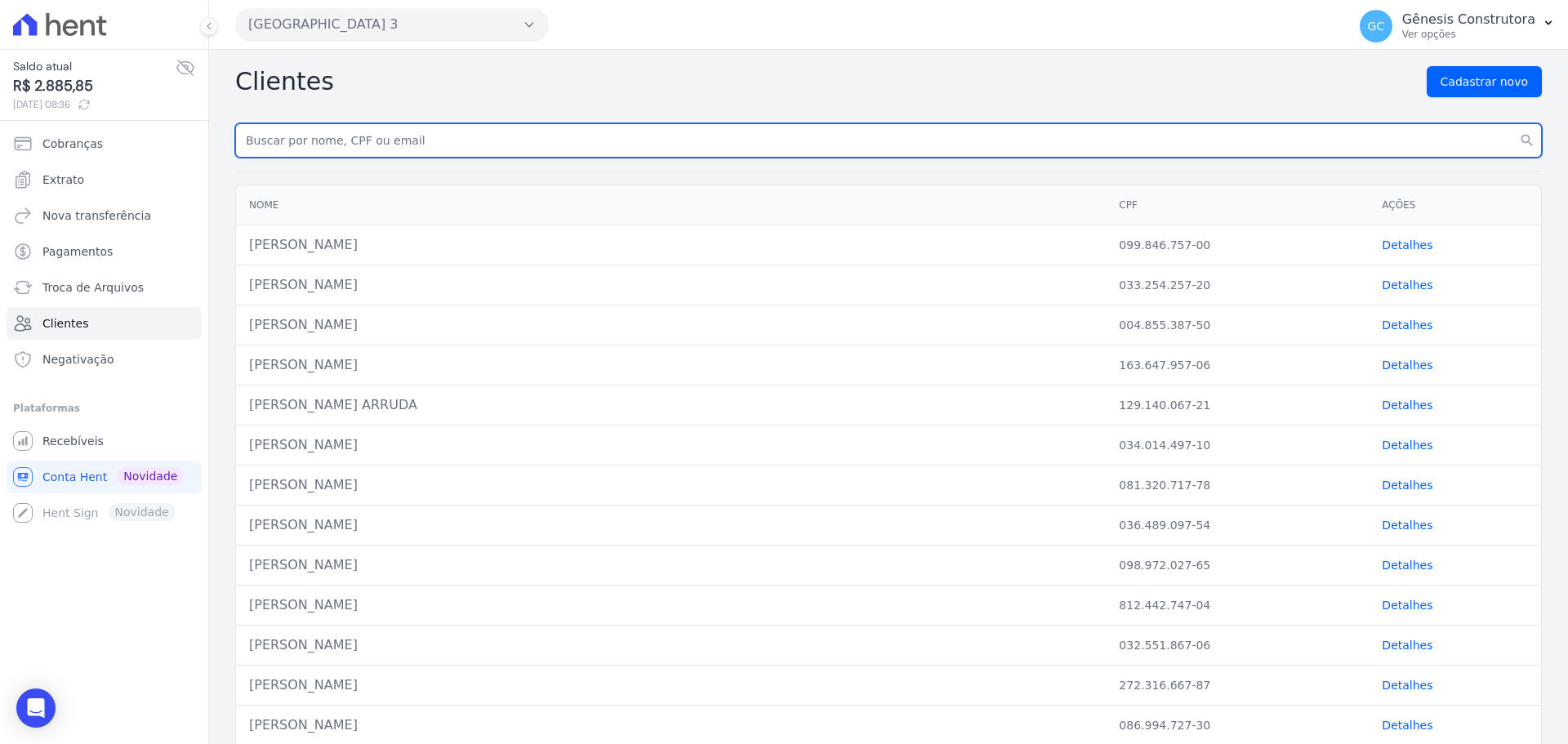
click at [464, 141] on input "text" at bounding box center [888, 141] width 1307 height 34
type input "[PERSON_NAME]"
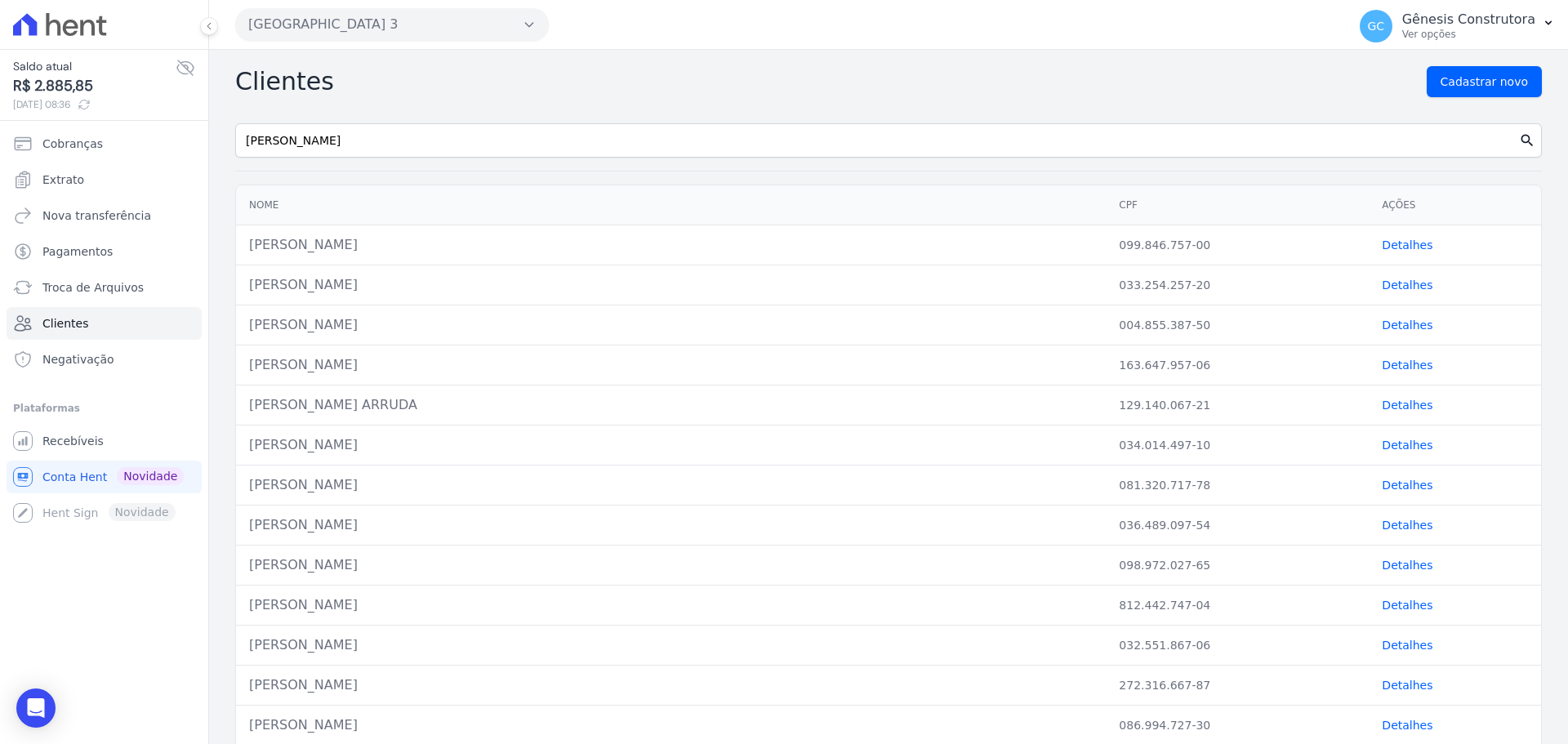
click at [1519, 136] on icon "search" at bounding box center [1526, 140] width 16 height 16
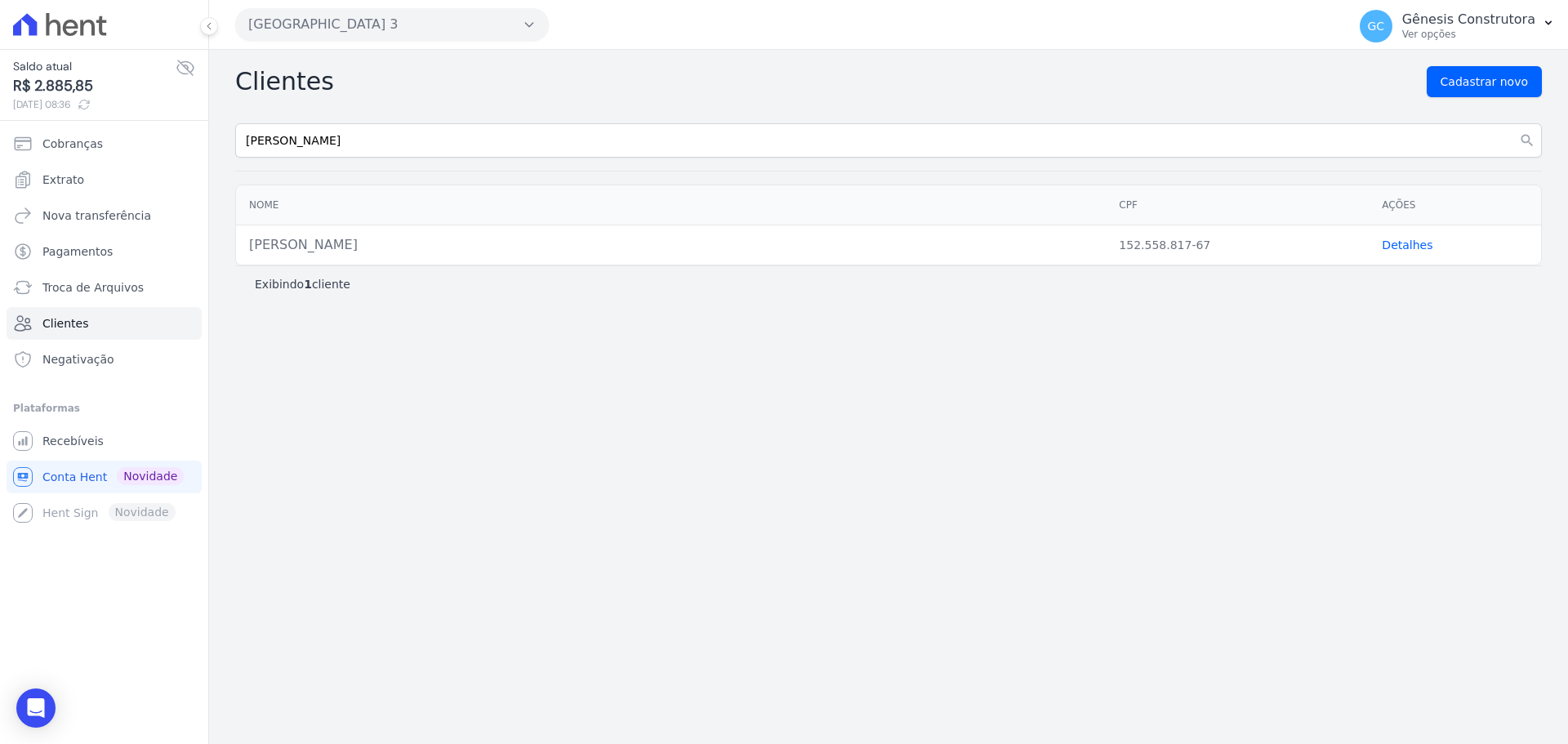
click at [1400, 245] on link "Detalhes" at bounding box center [1406, 245] width 50 height 13
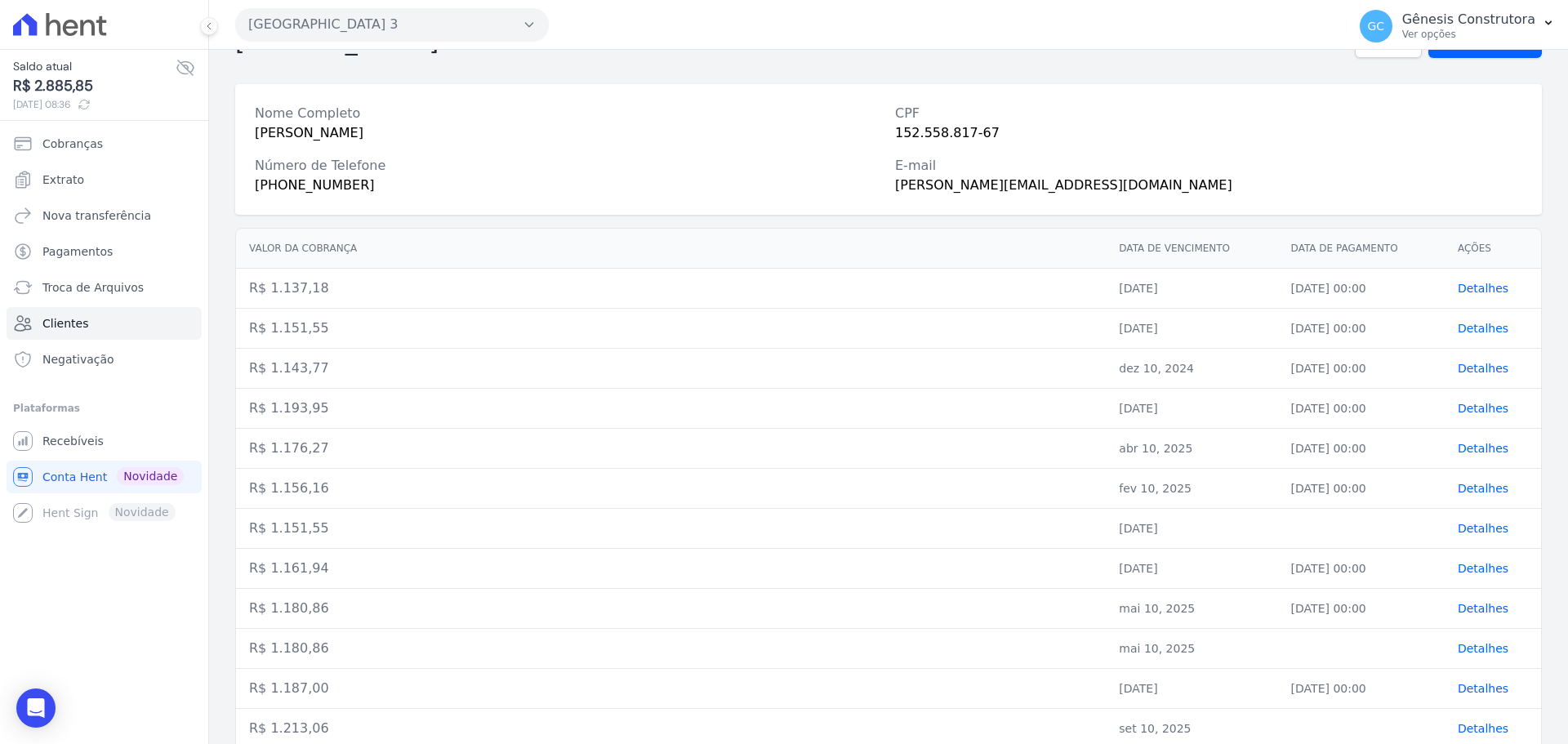
scroll to position [82, 0]
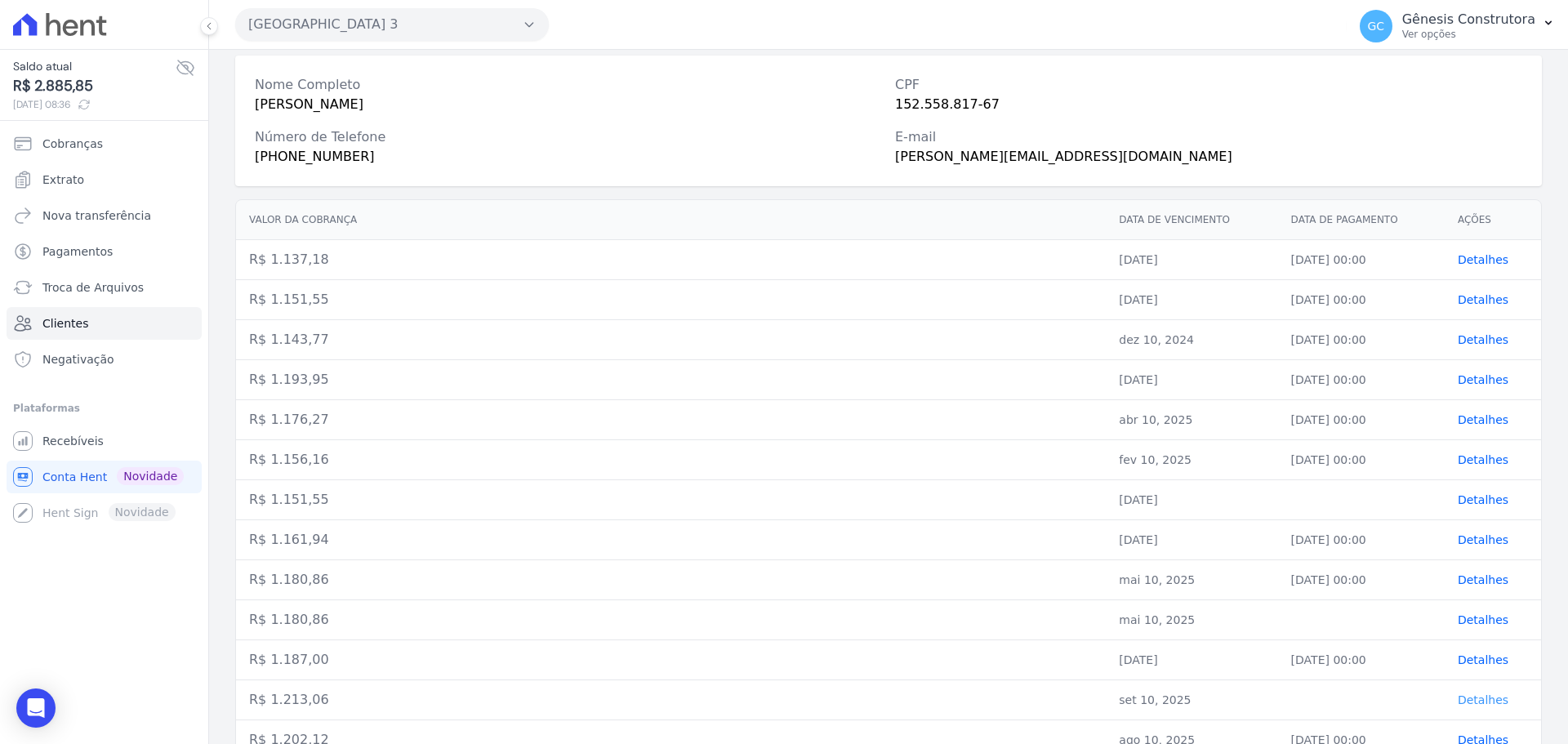
click at [1485, 701] on span "Detalhes" at bounding box center [1482, 700] width 50 height 13
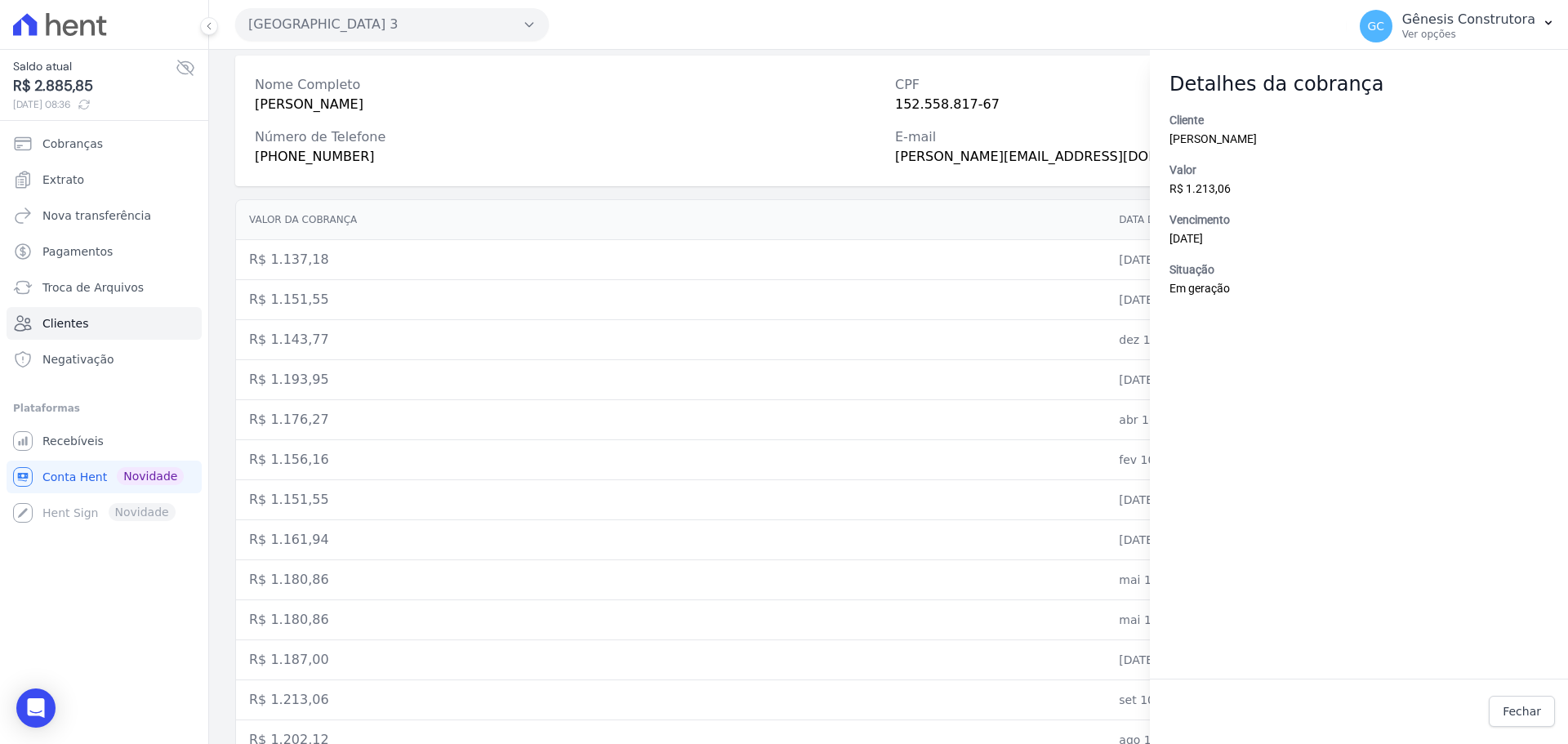
click at [1004, 327] on td "R$ 1.143,77" at bounding box center [670, 340] width 870 height 40
drag, startPoint x: 1414, startPoint y: 441, endPoint x: 1395, endPoint y: 447, distance: 19.9
click at [1411, 443] on div "Cliente BEATRIZ DE OLIVEIRA MACHADO Valor R$ 1.213,06 Vencimento 10/09/2025 Sit…" at bounding box center [1358, 395] width 418 height 567
